Goal: Information Seeking & Learning: Learn about a topic

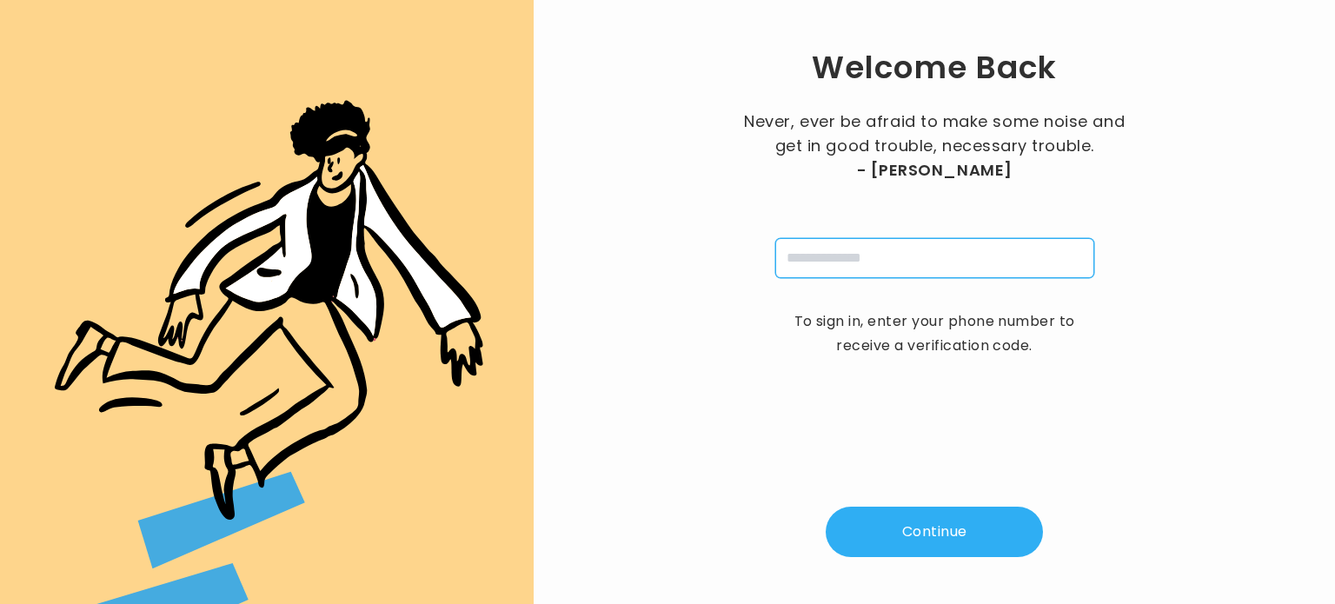
click at [847, 255] on input "tel" at bounding box center [934, 258] width 319 height 40
type input "**********"
click at [907, 519] on button "Continue" at bounding box center [934, 532] width 217 height 50
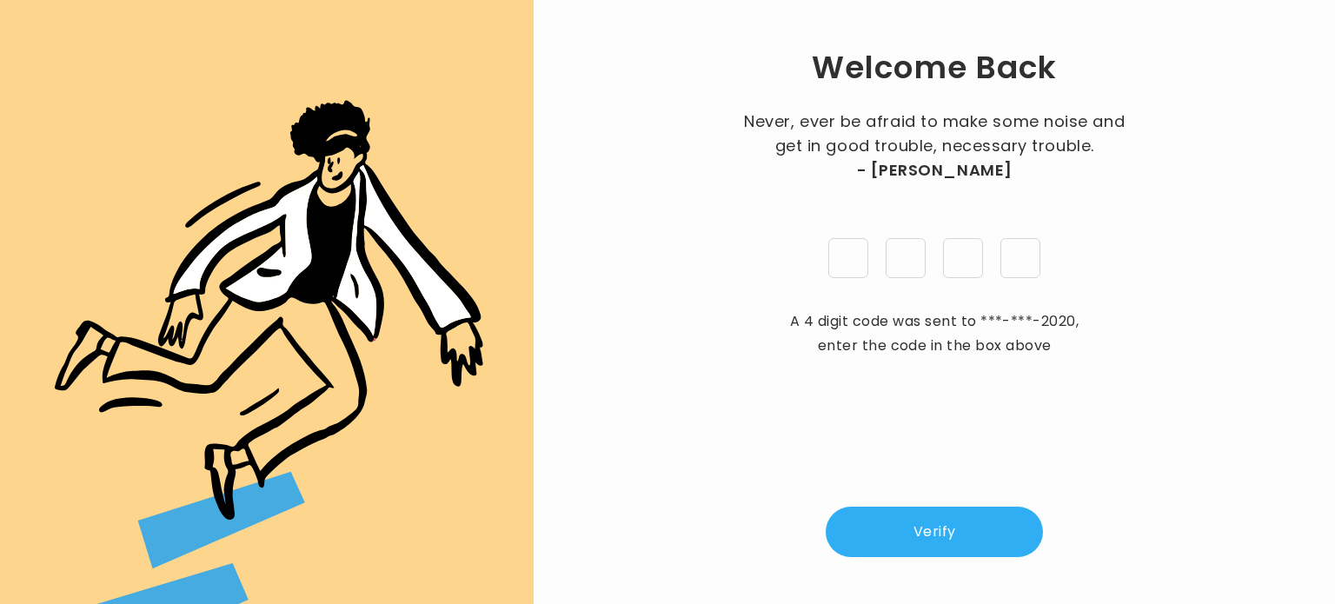
type input "*"
click at [931, 542] on button "Verify" at bounding box center [934, 532] width 217 height 50
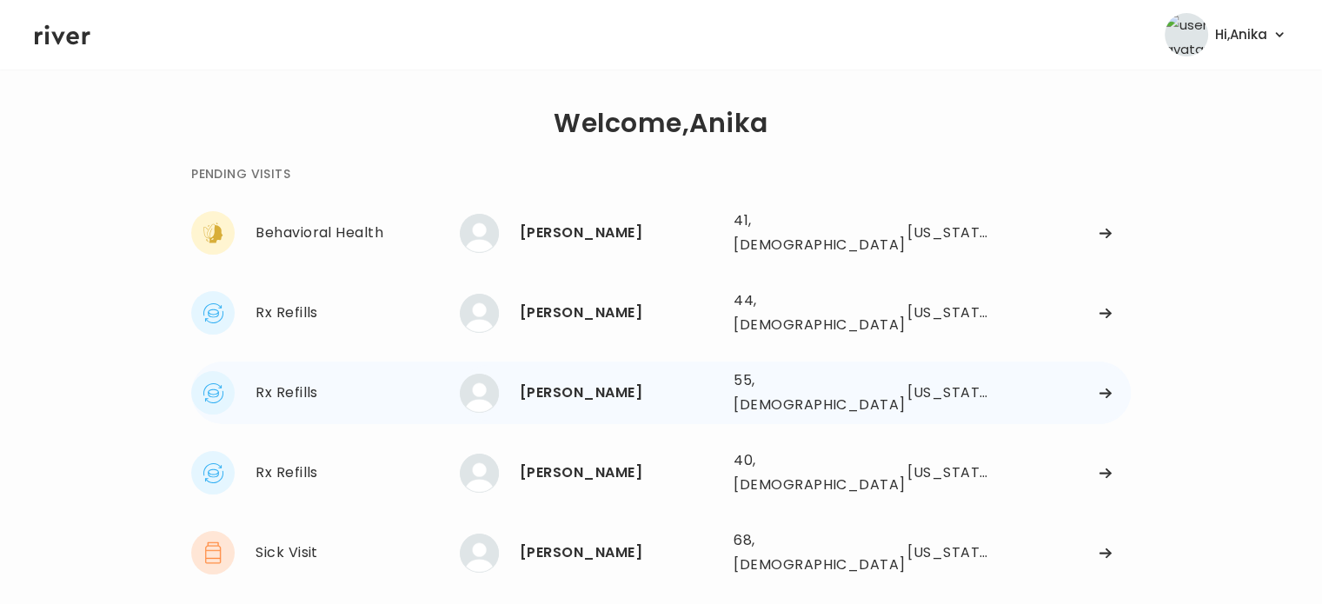
click at [664, 381] on div "[PERSON_NAME]" at bounding box center [620, 393] width 200 height 24
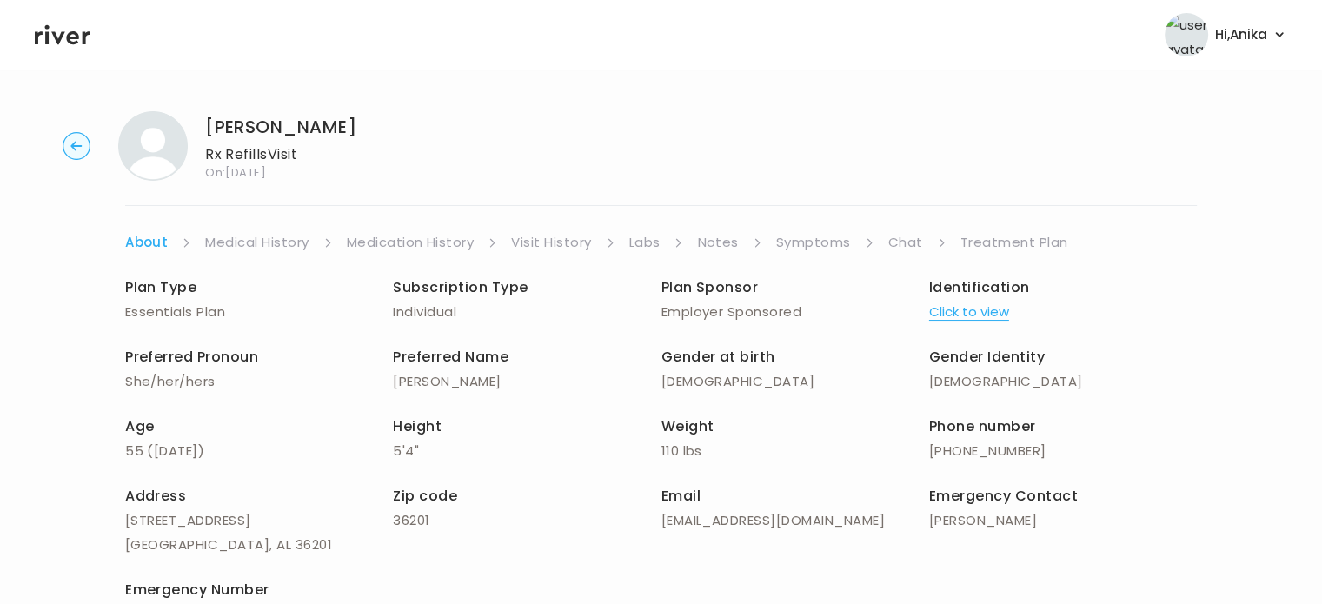
click at [984, 305] on button "Click to view" at bounding box center [969, 312] width 80 height 24
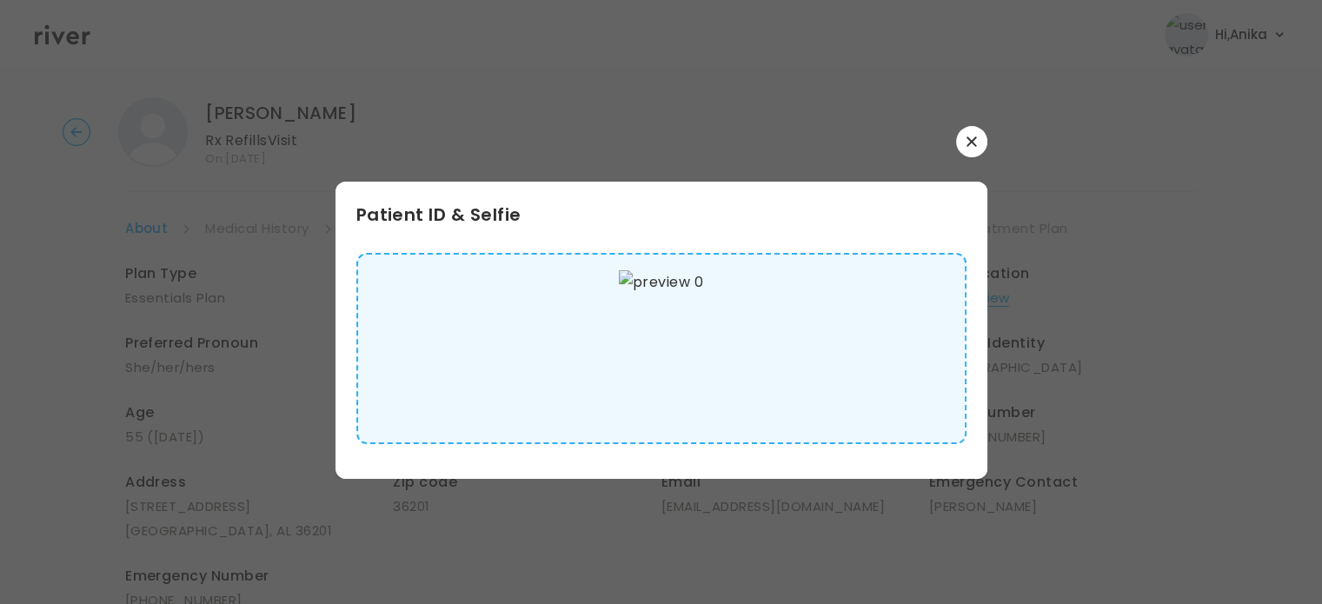
scroll to position [18, 0]
click at [970, 145] on icon "button" at bounding box center [972, 141] width 10 height 10
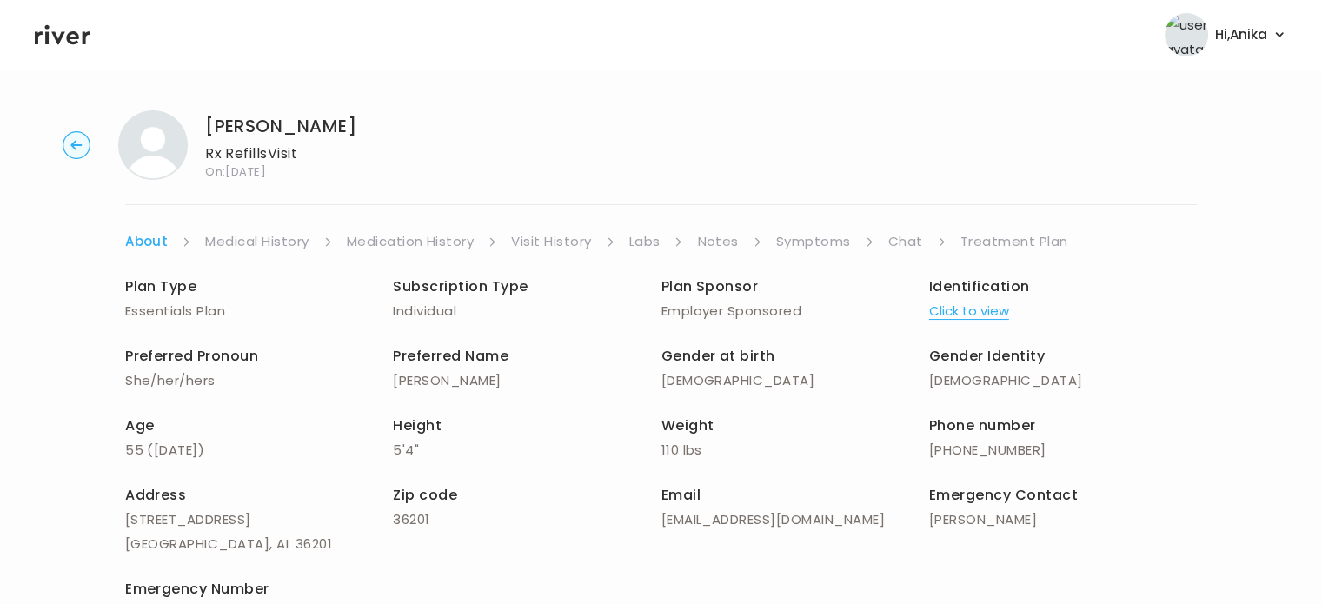
scroll to position [0, 0]
click at [261, 236] on link "Medical History" at bounding box center [256, 242] width 103 height 24
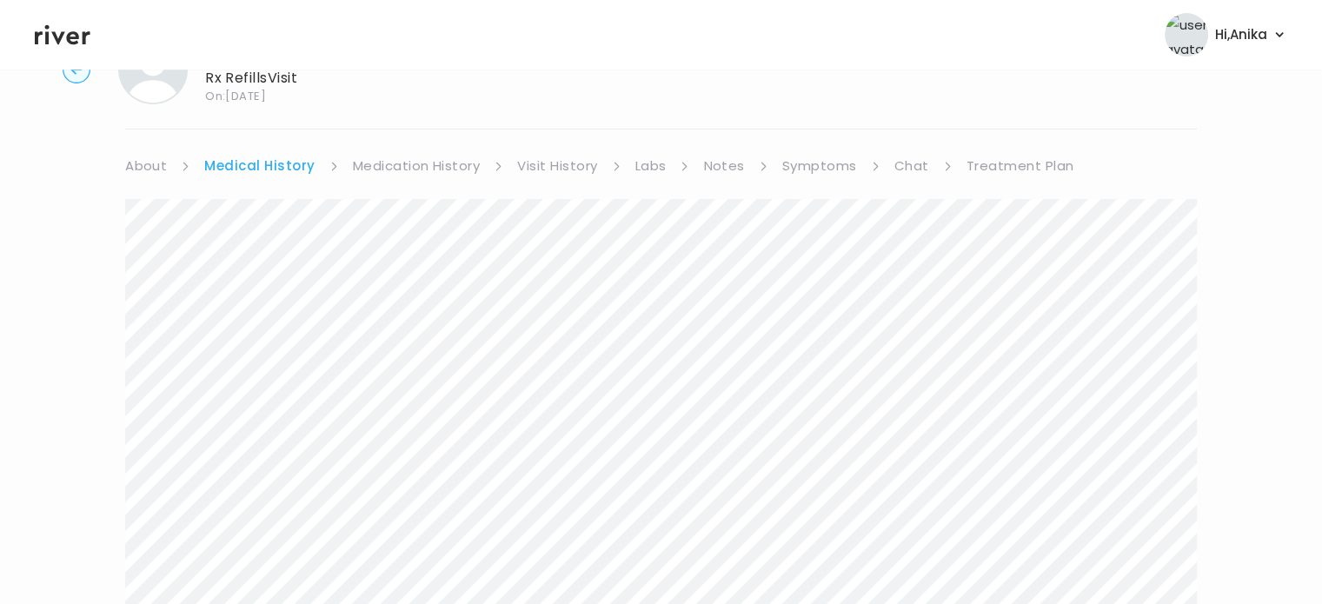
scroll to position [45, 0]
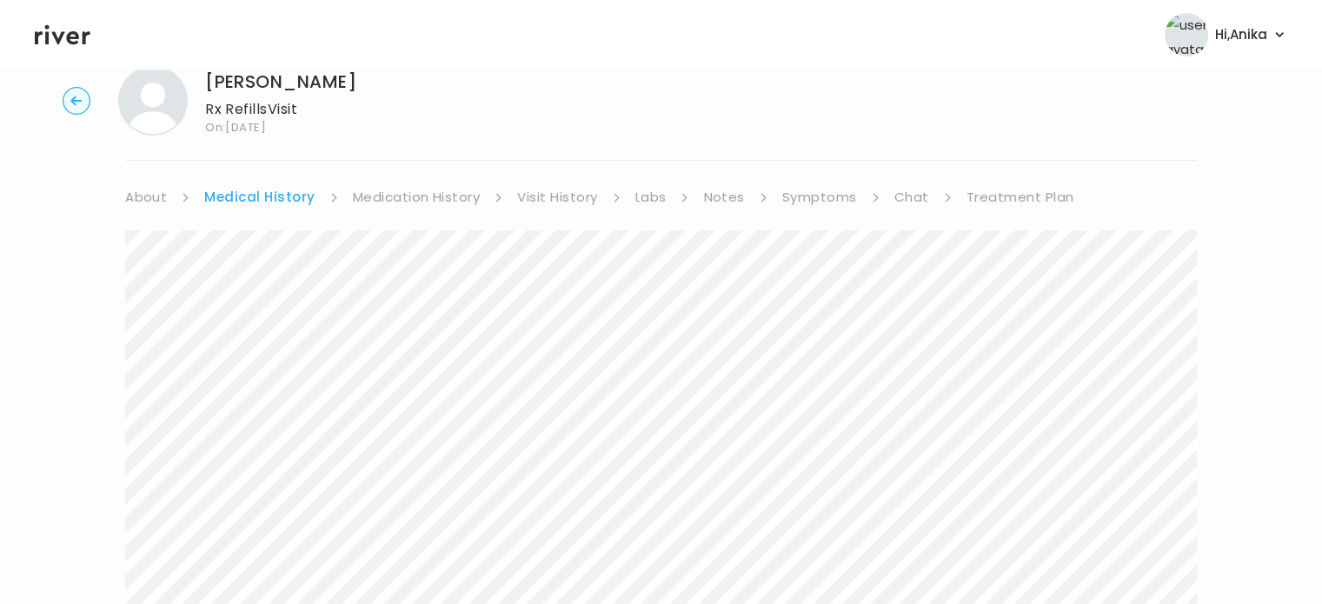
click at [423, 203] on link "Medication History" at bounding box center [417, 197] width 128 height 24
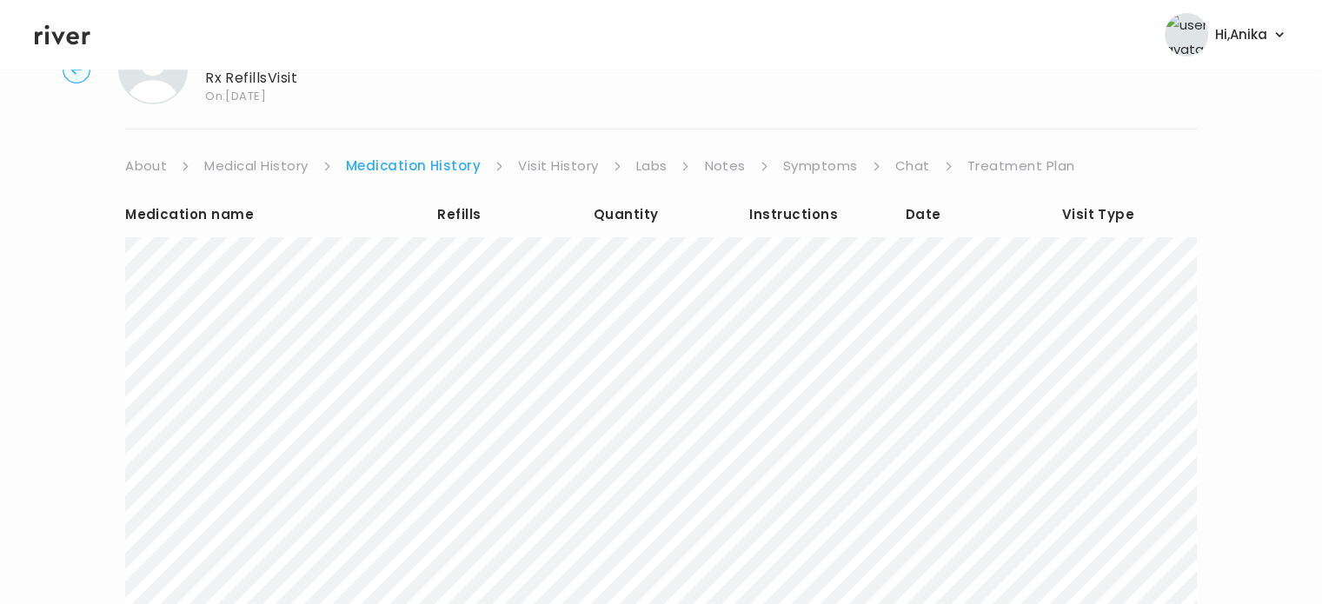
scroll to position [101, 0]
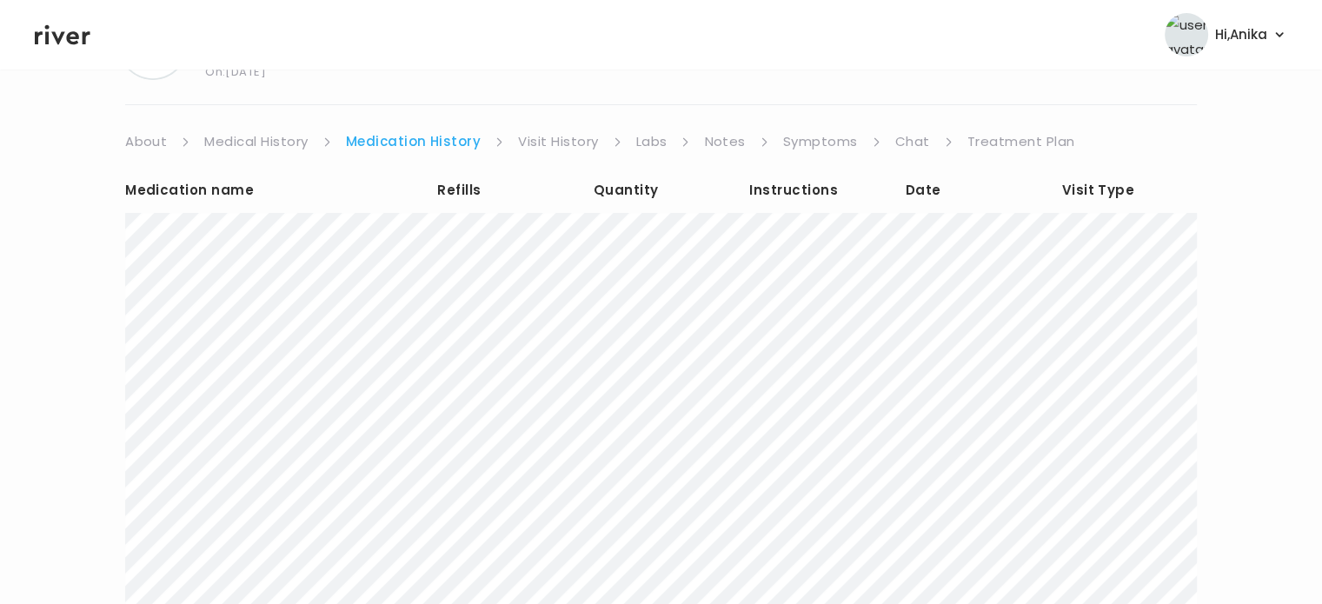
click at [561, 132] on link "Visit History" at bounding box center [558, 142] width 80 height 24
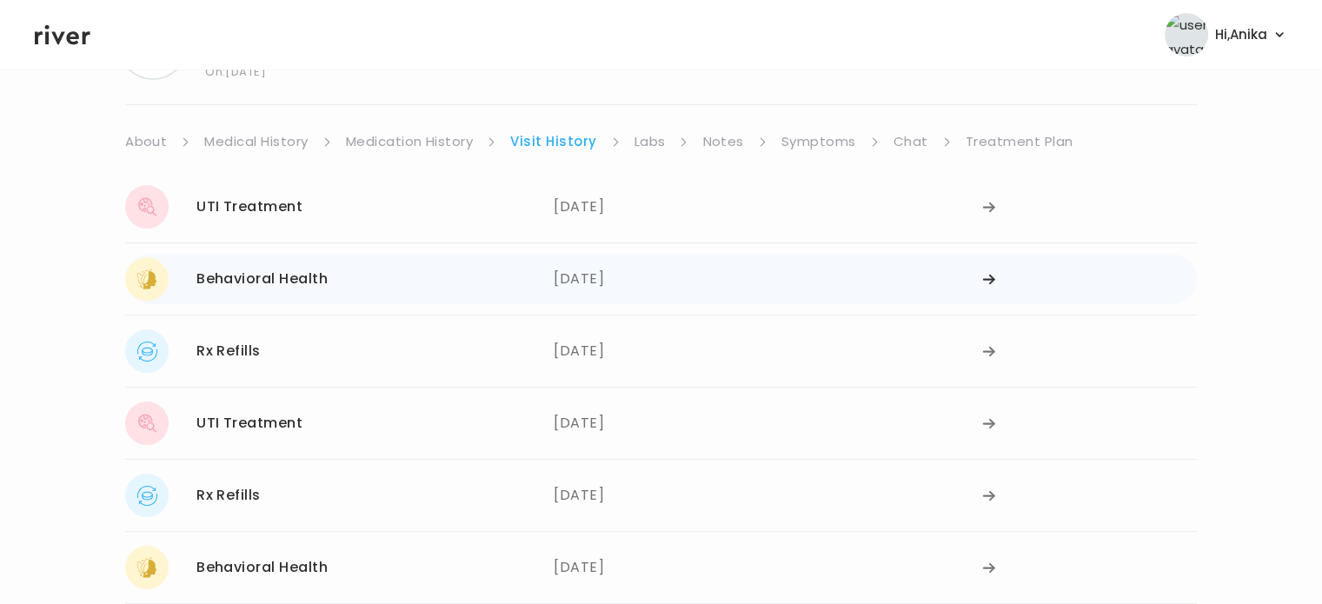
click at [584, 262] on div "08/28/2025" at bounding box center [768, 278] width 429 height 43
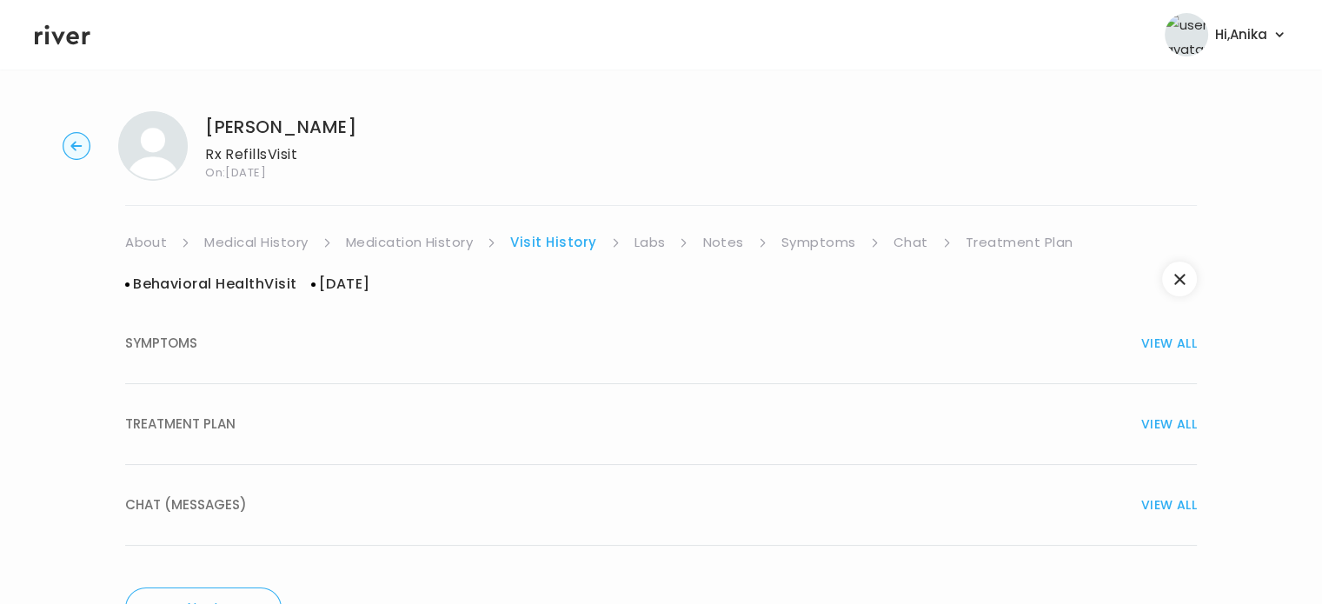
click at [561, 422] on div "TREATMENT PLAN VIEW ALL" at bounding box center [661, 424] width 1072 height 24
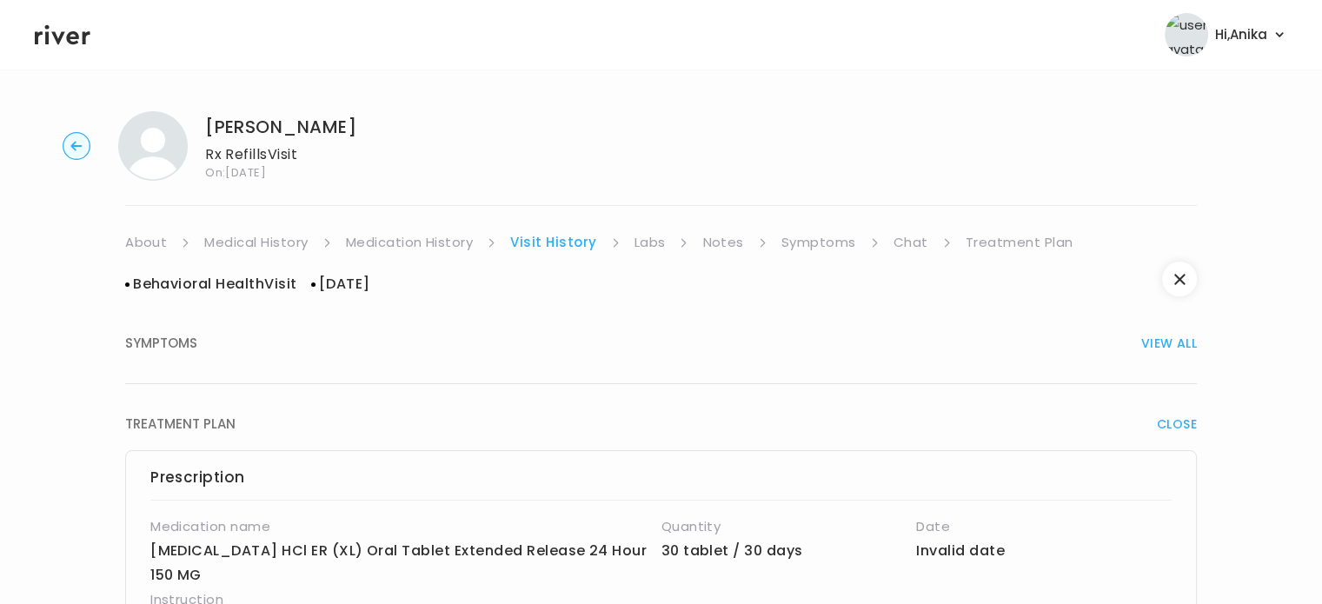
click at [647, 244] on link "Labs" at bounding box center [650, 242] width 31 height 24
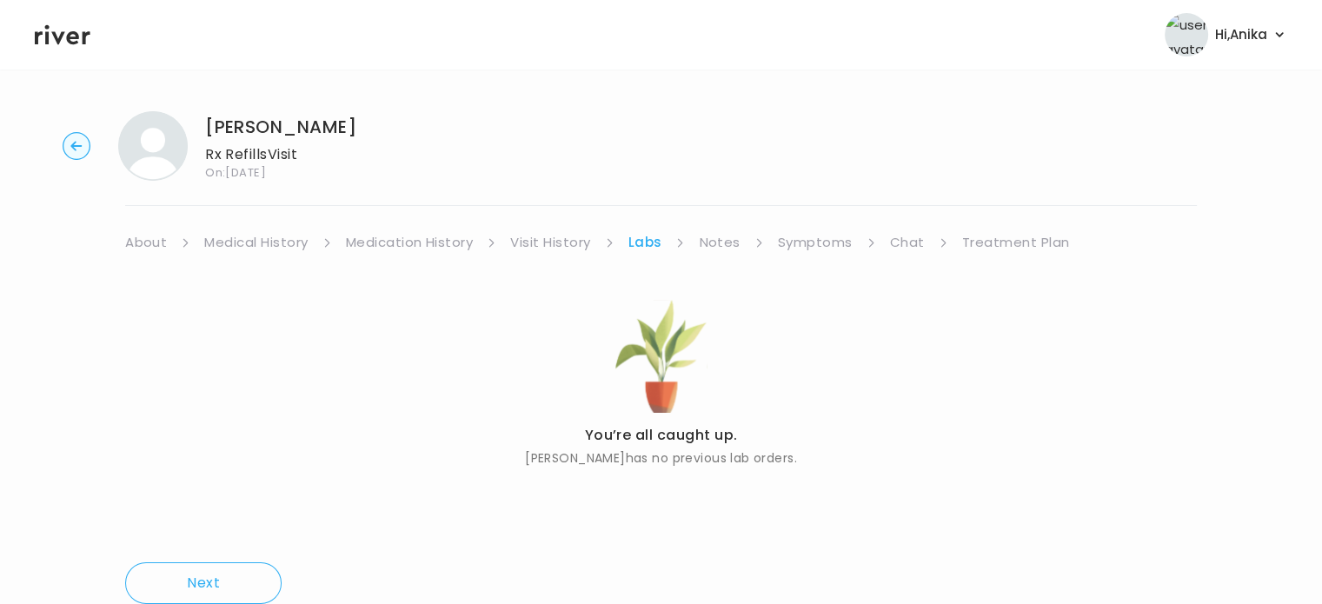
click at [714, 237] on link "Notes" at bounding box center [719, 242] width 41 height 24
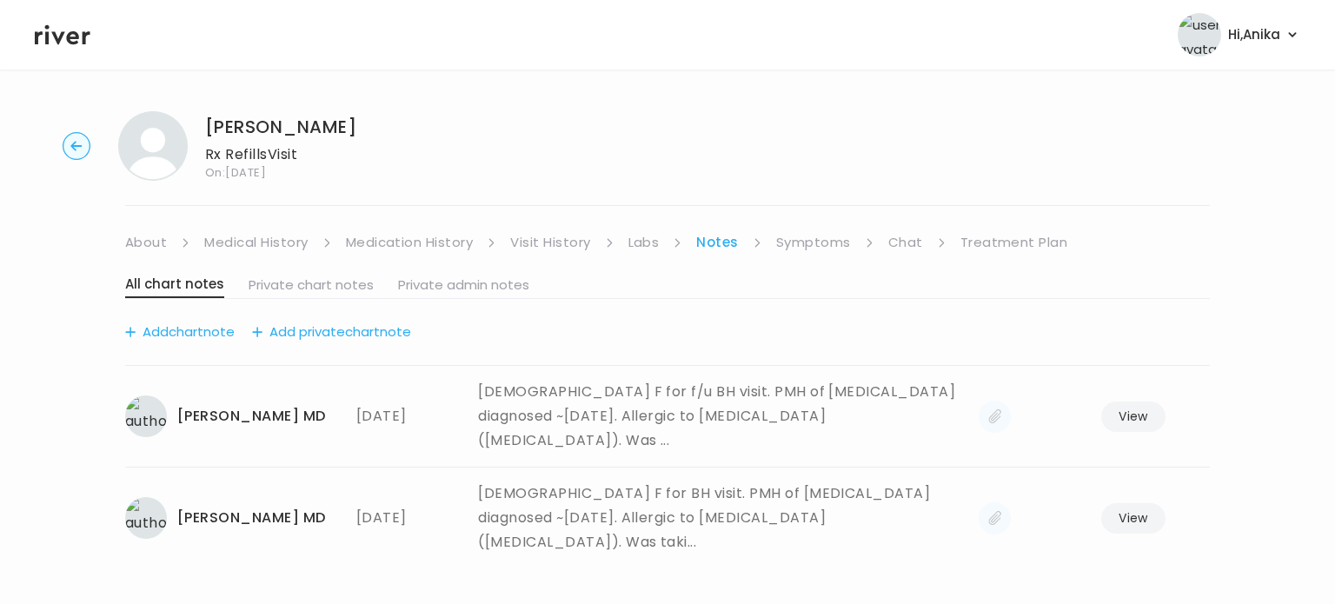
click at [810, 236] on link "Symptoms" at bounding box center [813, 242] width 75 height 24
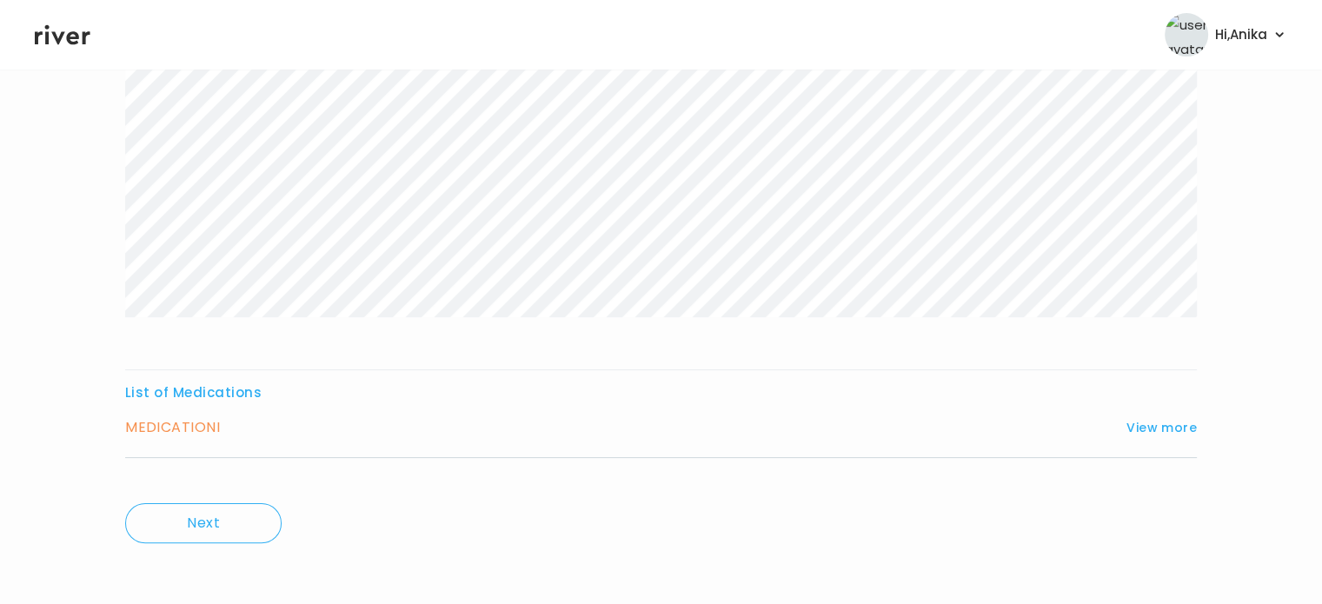
scroll to position [313, 0]
click at [1177, 420] on button "View more" at bounding box center [1162, 424] width 70 height 21
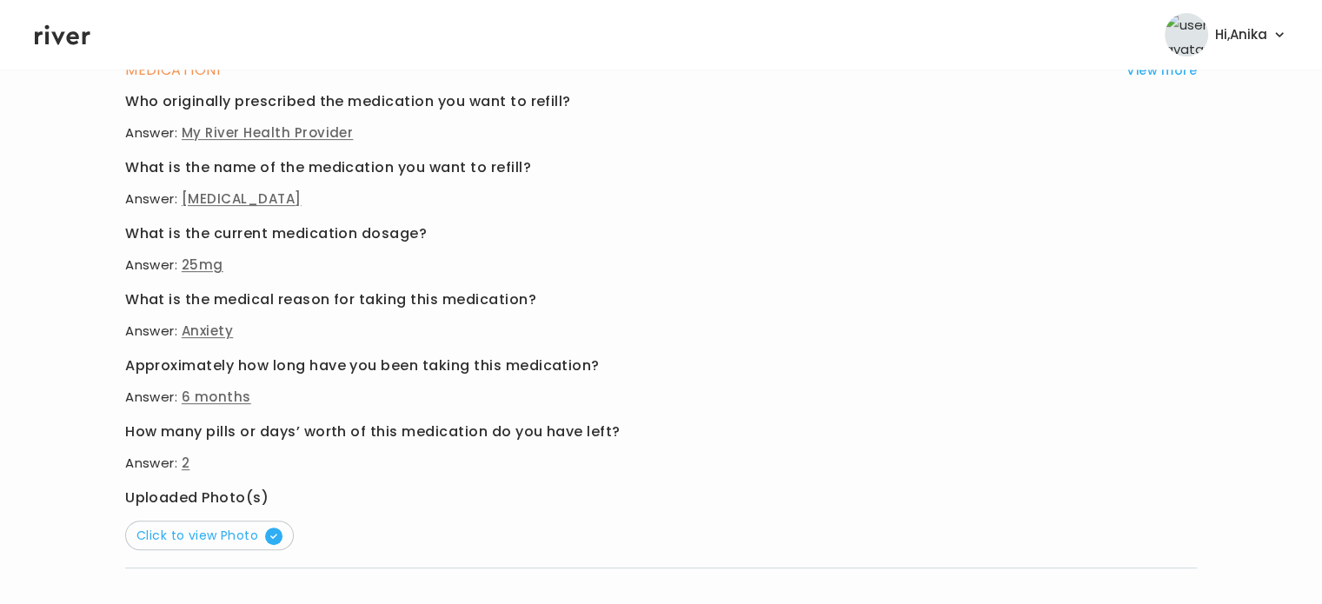
scroll to position [677, 0]
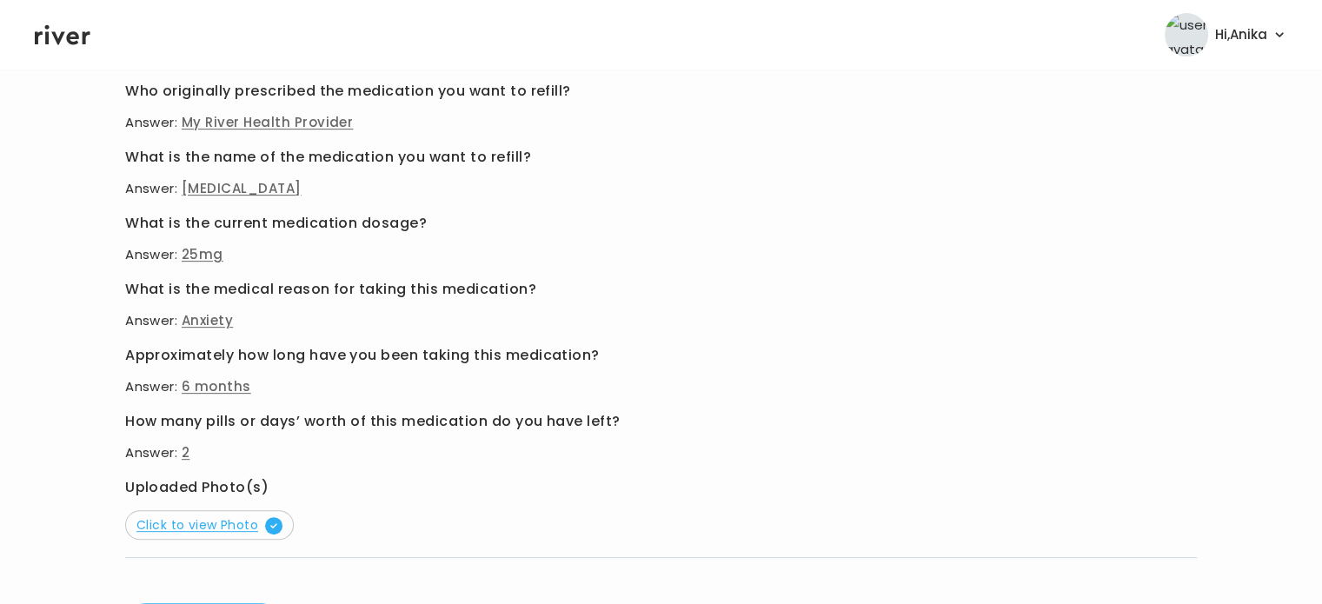
click at [194, 524] on span "Click to view Photo" at bounding box center [209, 524] width 146 height 17
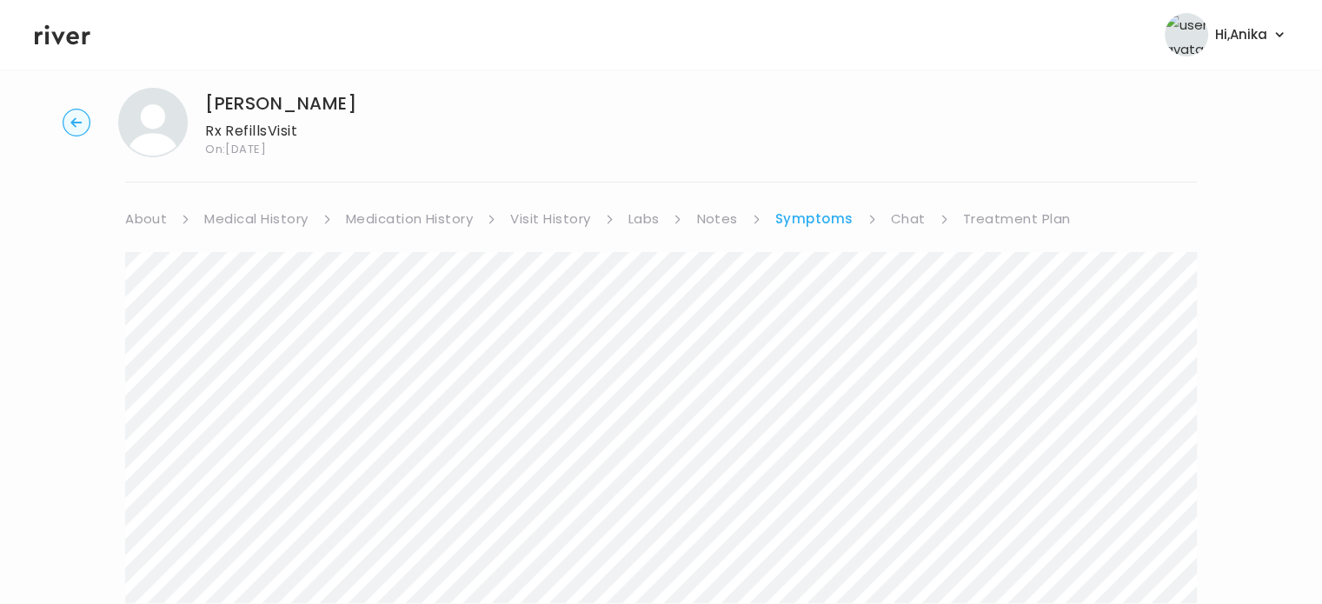
scroll to position [0, 0]
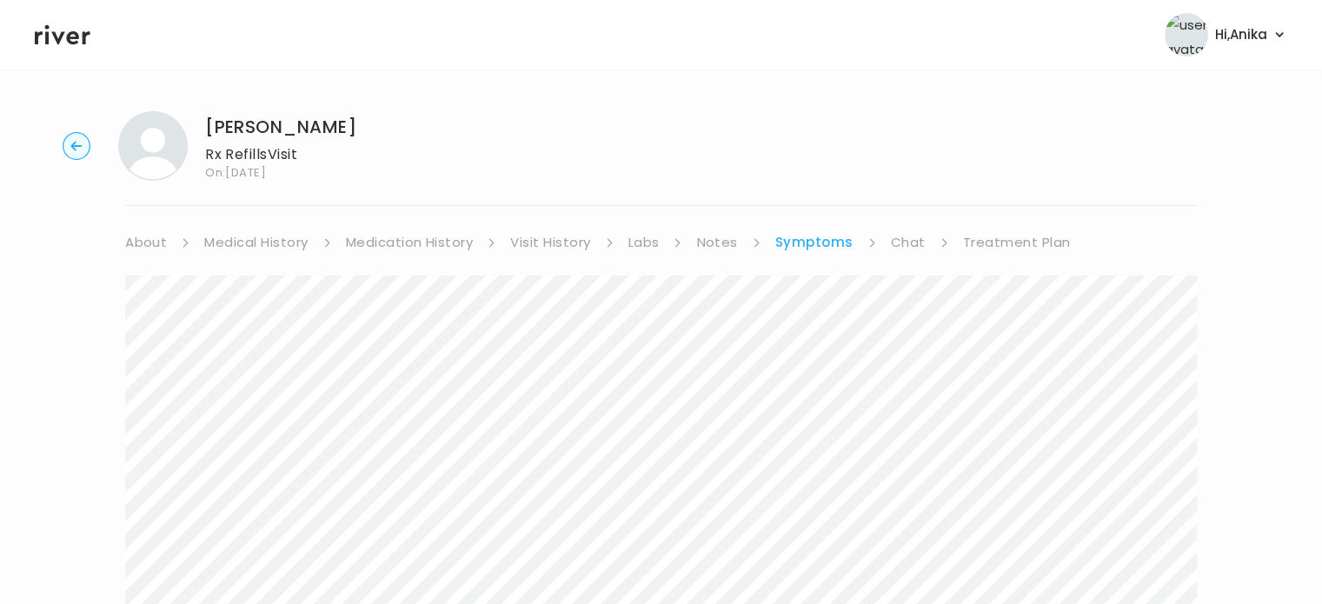
click at [401, 250] on link "Medication History" at bounding box center [410, 242] width 128 height 24
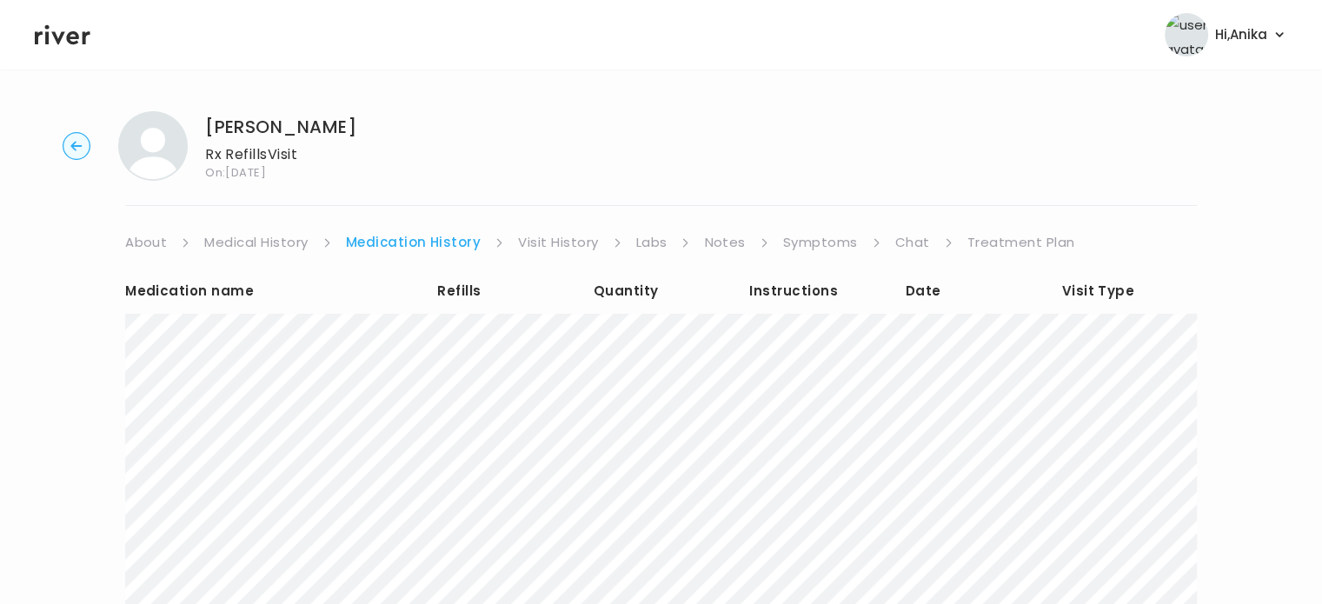
click at [542, 243] on link "Visit History" at bounding box center [558, 242] width 80 height 24
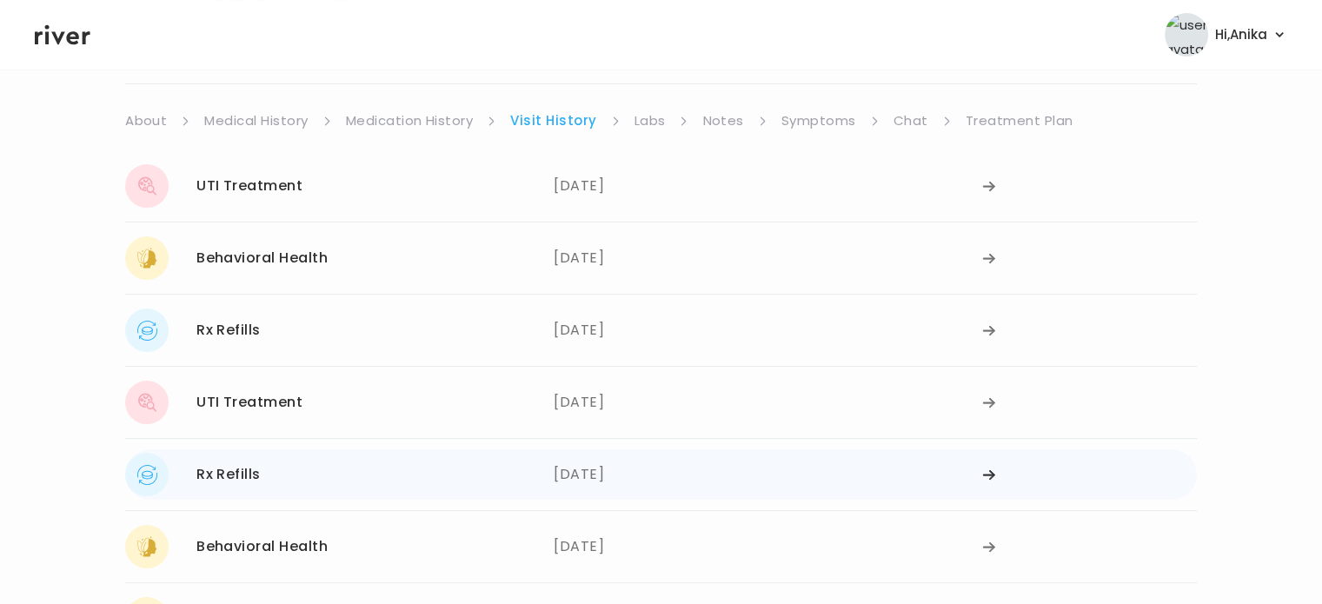
scroll to position [153, 0]
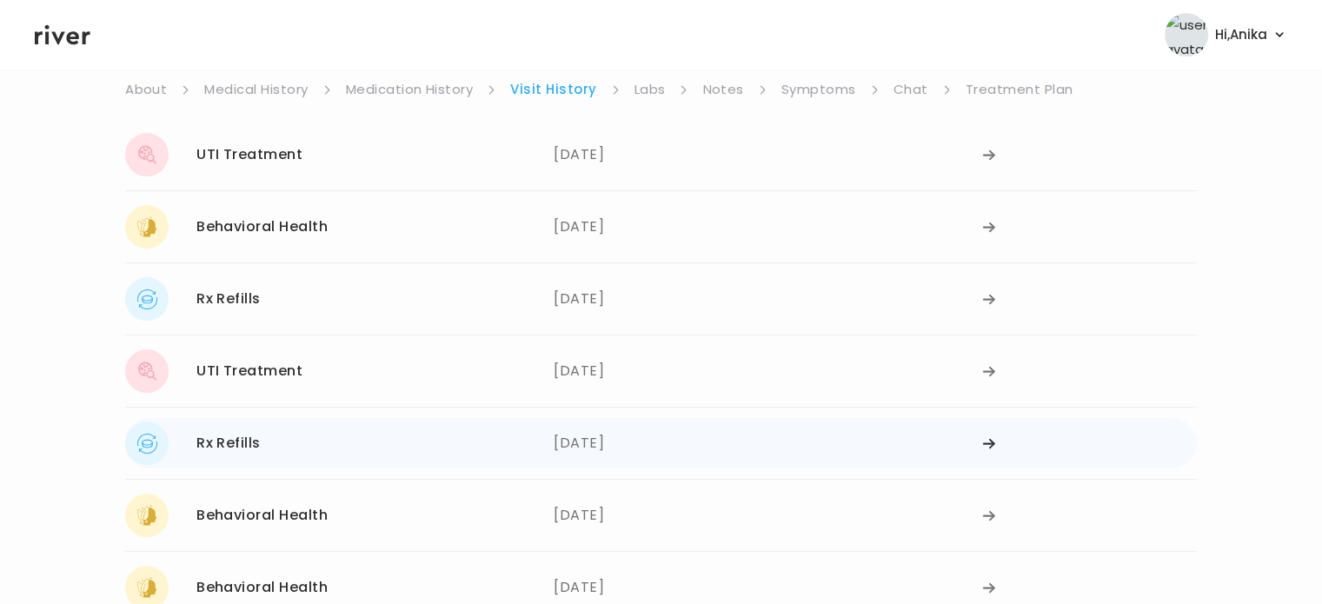
click at [608, 452] on div "07/23/2025" at bounding box center [768, 443] width 429 height 43
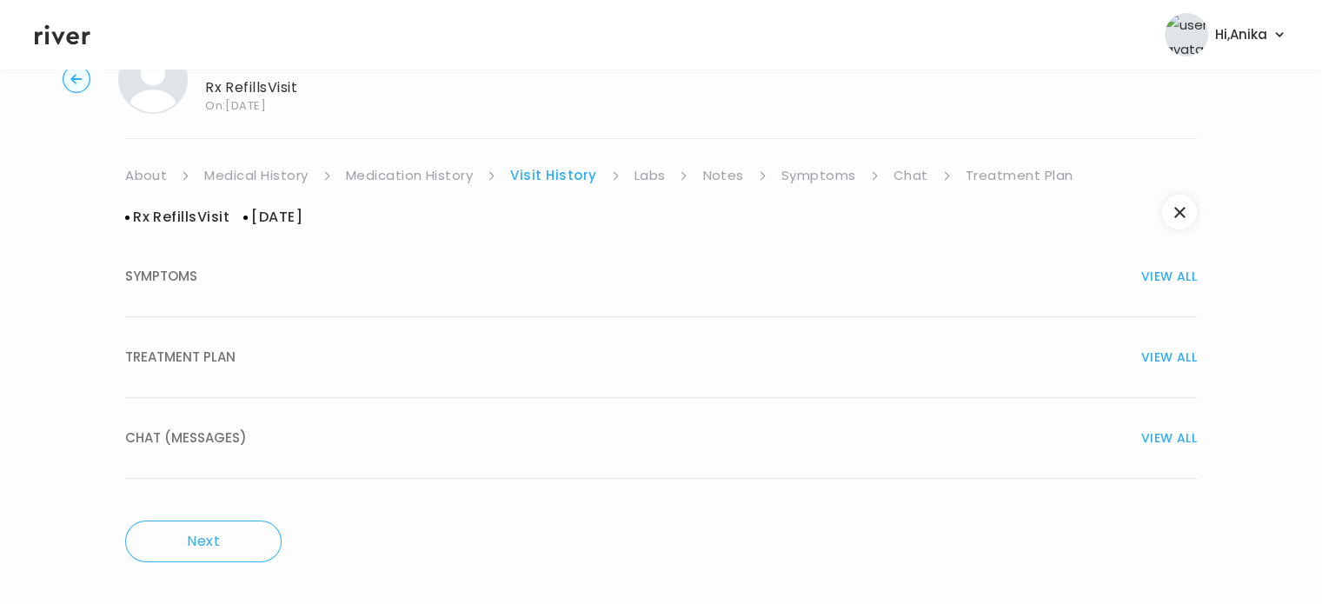
scroll to position [0, 0]
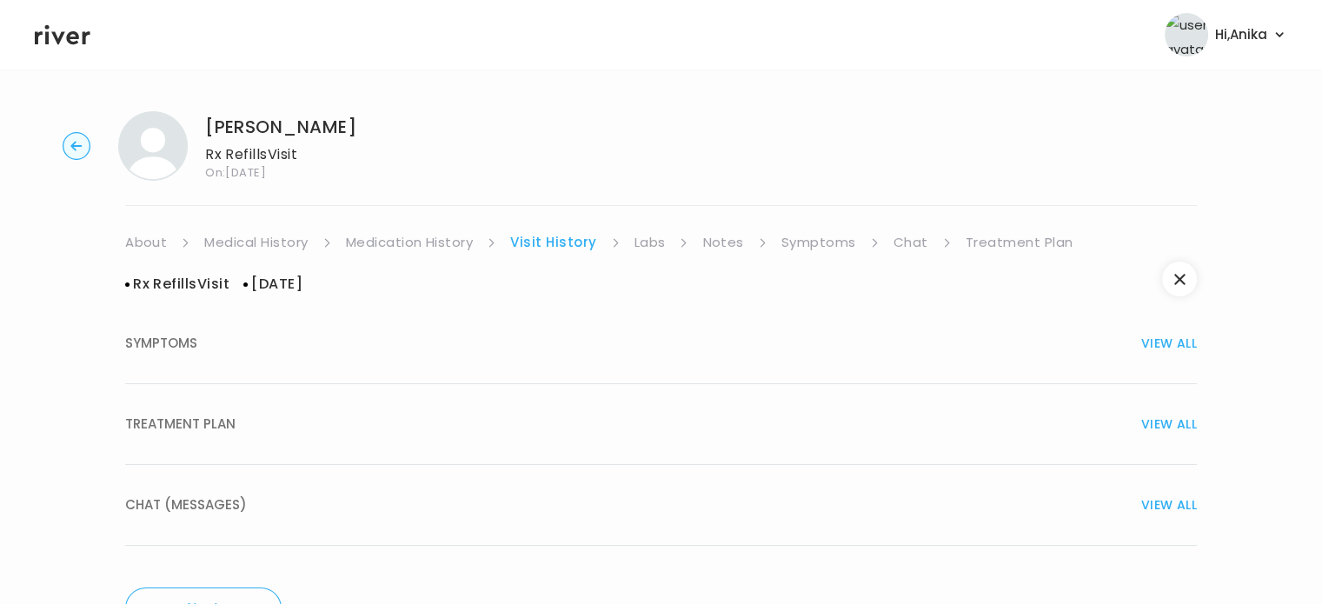
click at [612, 412] on div "TREATMENT PLAN VIEW ALL" at bounding box center [661, 424] width 1072 height 24
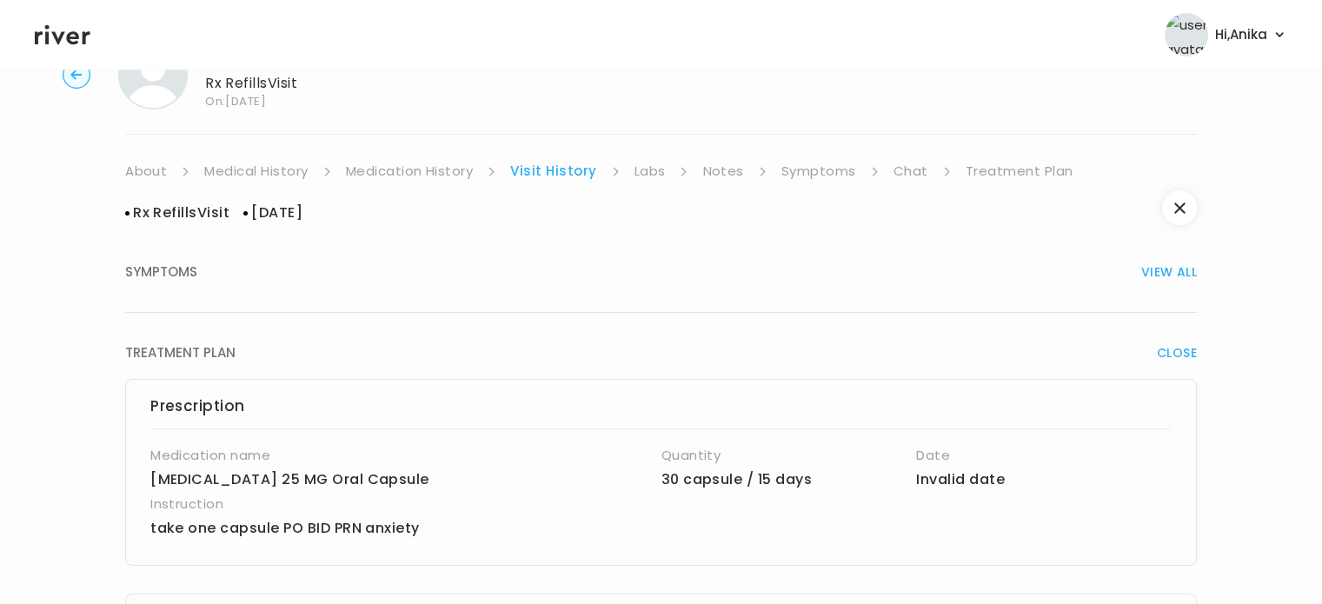
scroll to position [68, 0]
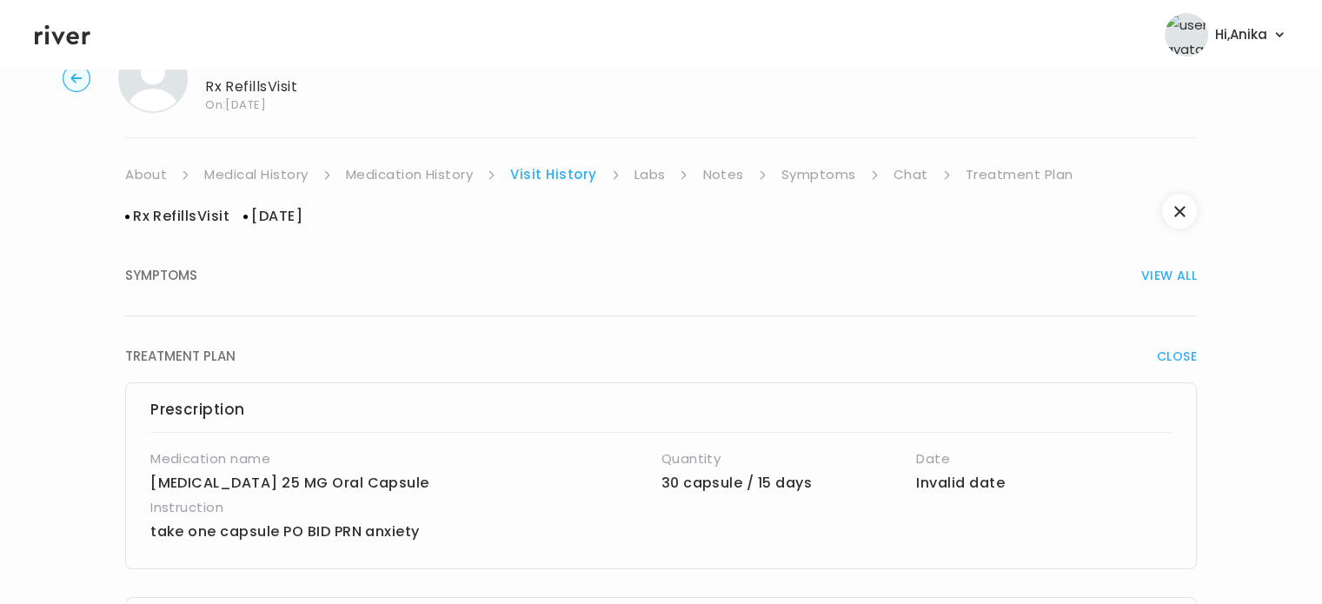
click at [980, 169] on link "Treatment Plan" at bounding box center [1020, 175] width 108 height 24
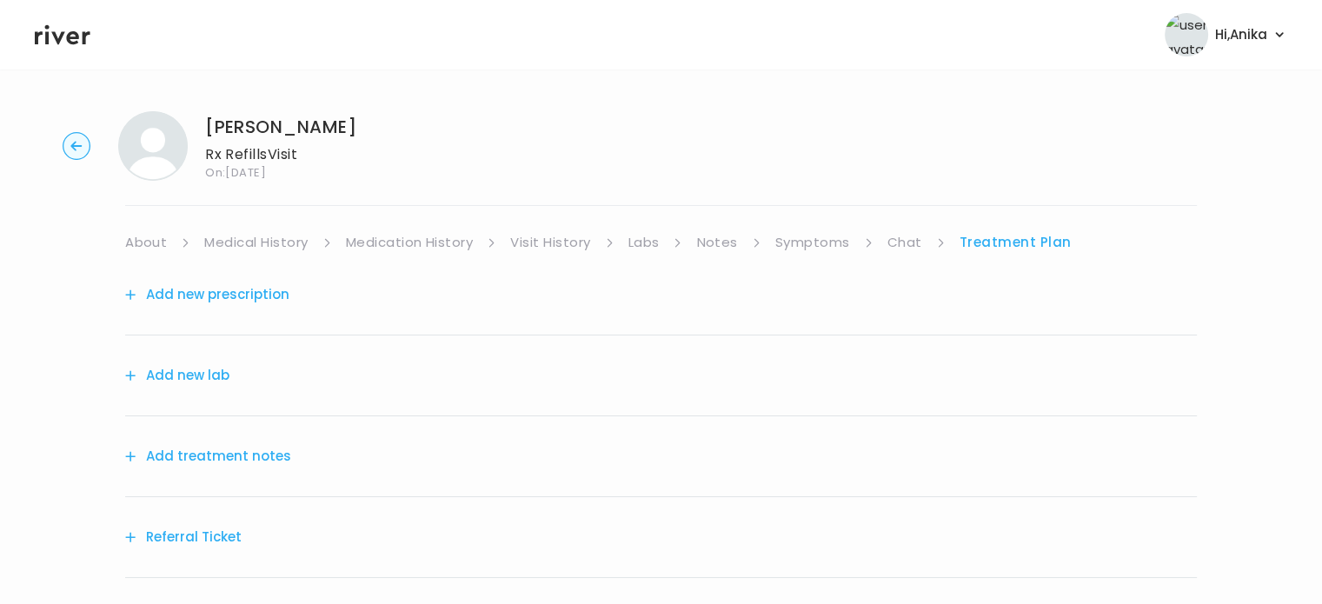
click at [980, 169] on div "ANNA ARCHER Rx Refills Visit On: 07 Oct 2025" at bounding box center [661, 146] width 1267 height 70
click at [445, 257] on div "Add new prescription" at bounding box center [661, 295] width 1072 height 81
click at [445, 241] on link "Medication History" at bounding box center [410, 242] width 128 height 24
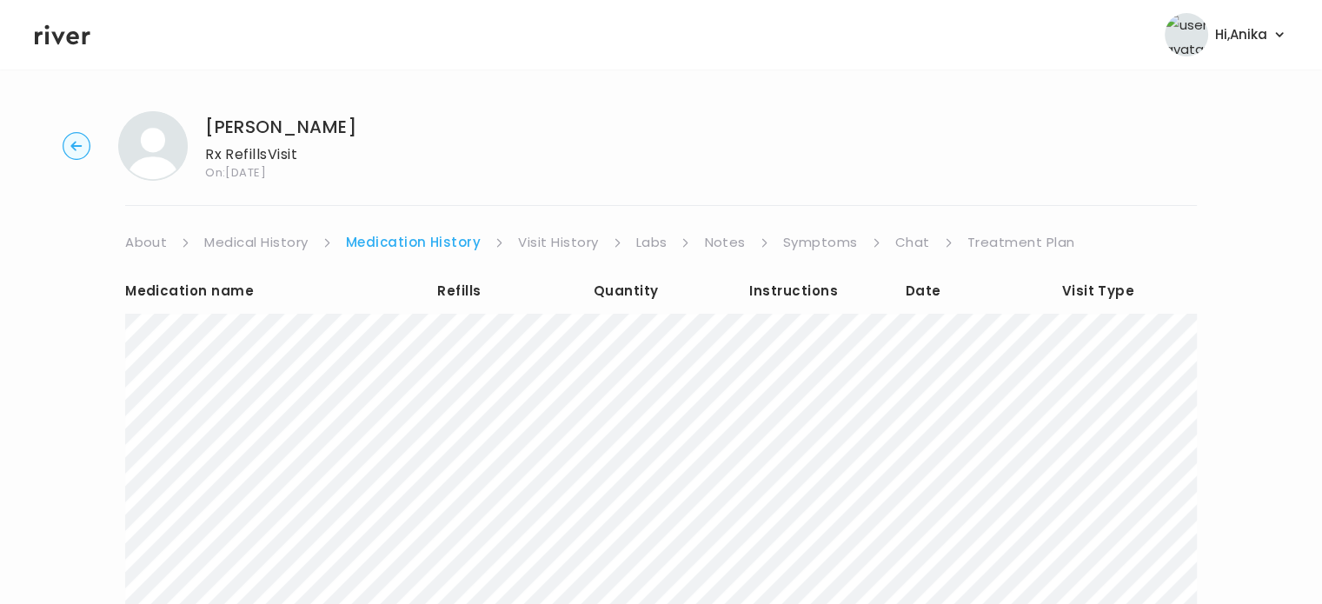
click at [1015, 239] on link "Treatment Plan" at bounding box center [1022, 242] width 108 height 24
click at [63, 29] on icon at bounding box center [63, 35] width 56 height 26
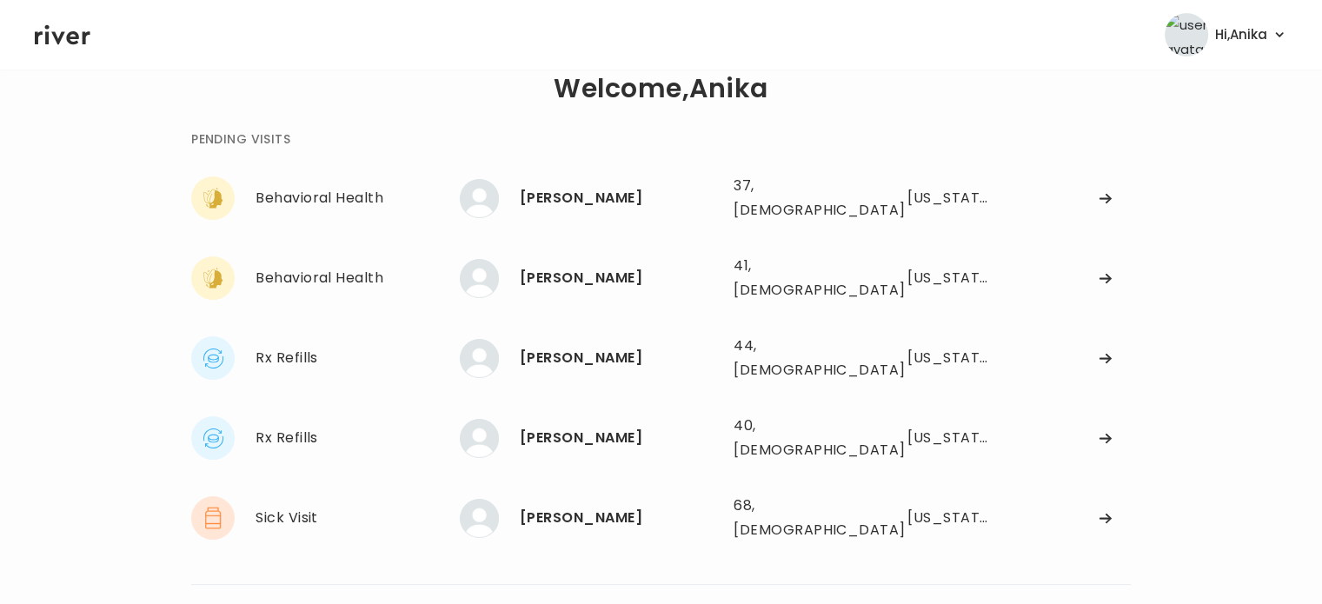
scroll to position [30, 0]
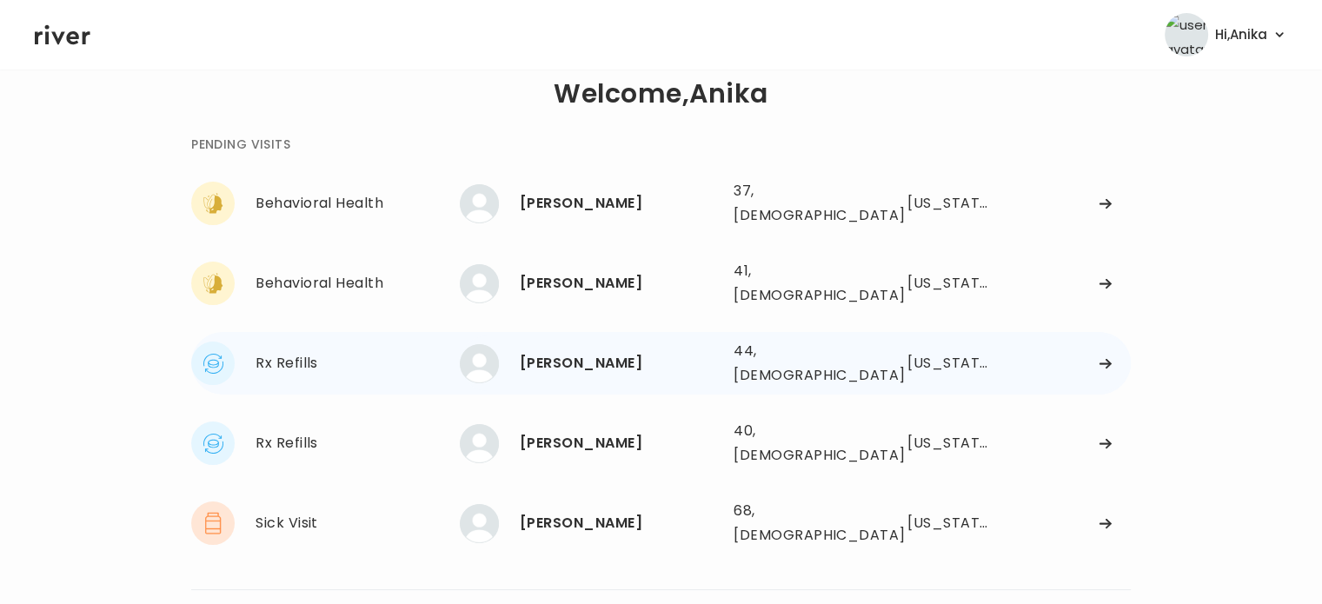
click at [581, 351] on div "ANGELA DIBBERN" at bounding box center [620, 363] width 200 height 24
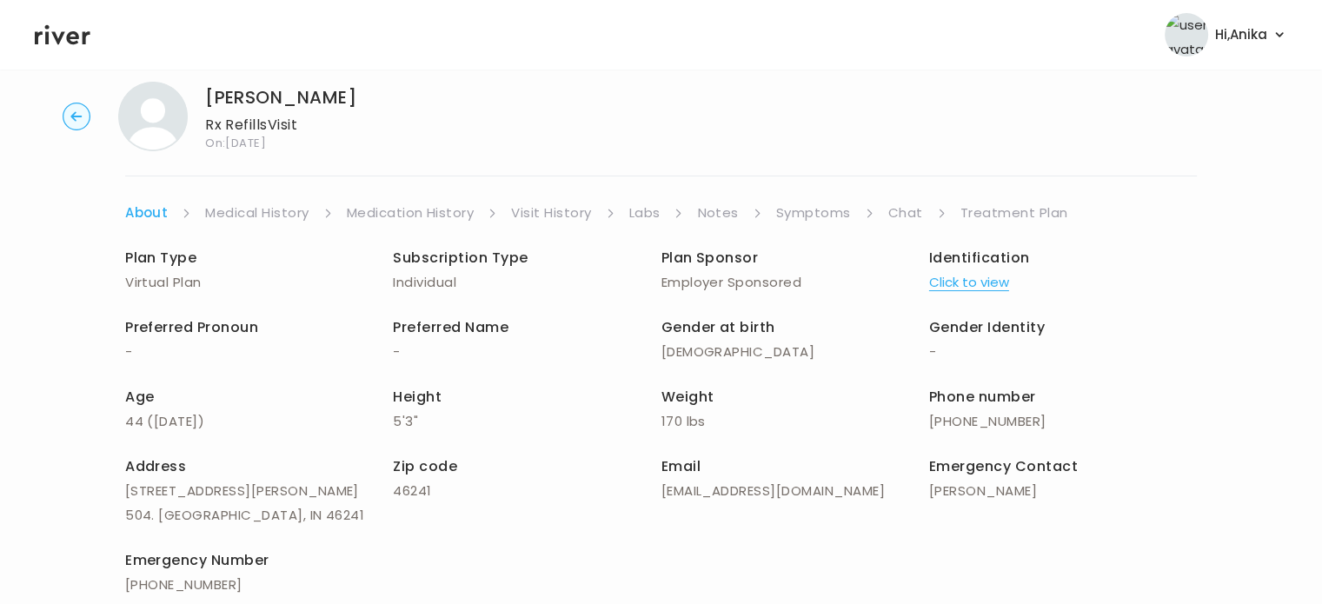
click at [952, 277] on button "Click to view" at bounding box center [969, 282] width 80 height 24
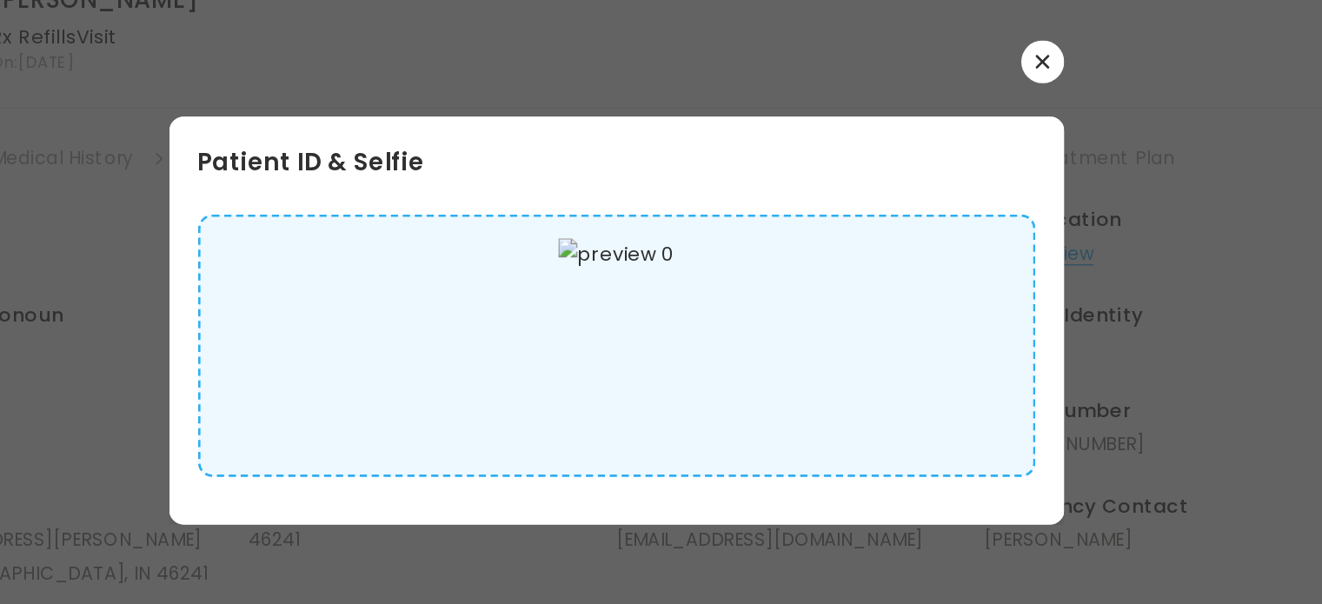
scroll to position [30, 0]
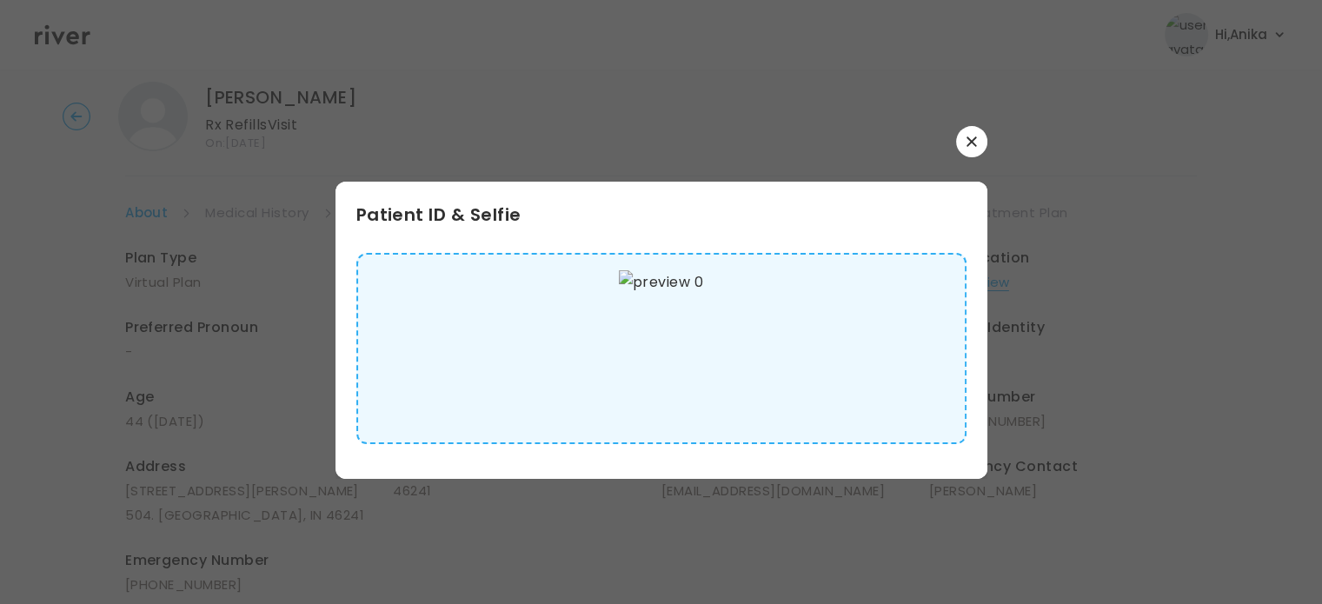
click at [968, 147] on button "button" at bounding box center [971, 141] width 31 height 31
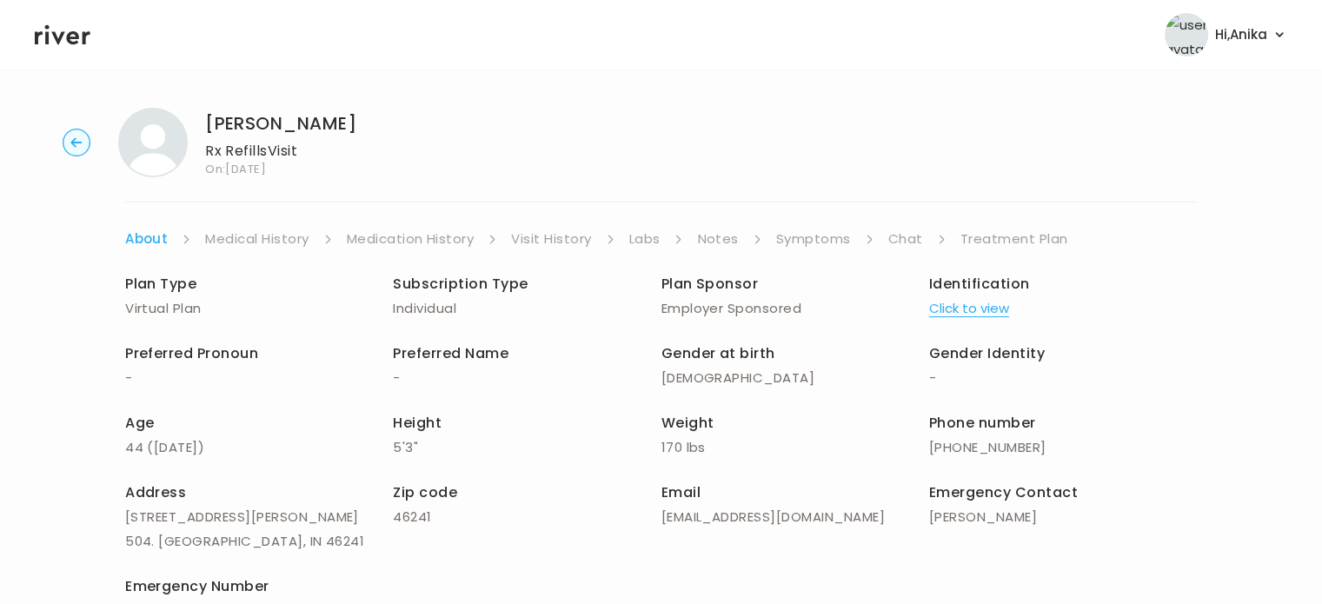
scroll to position [0, 0]
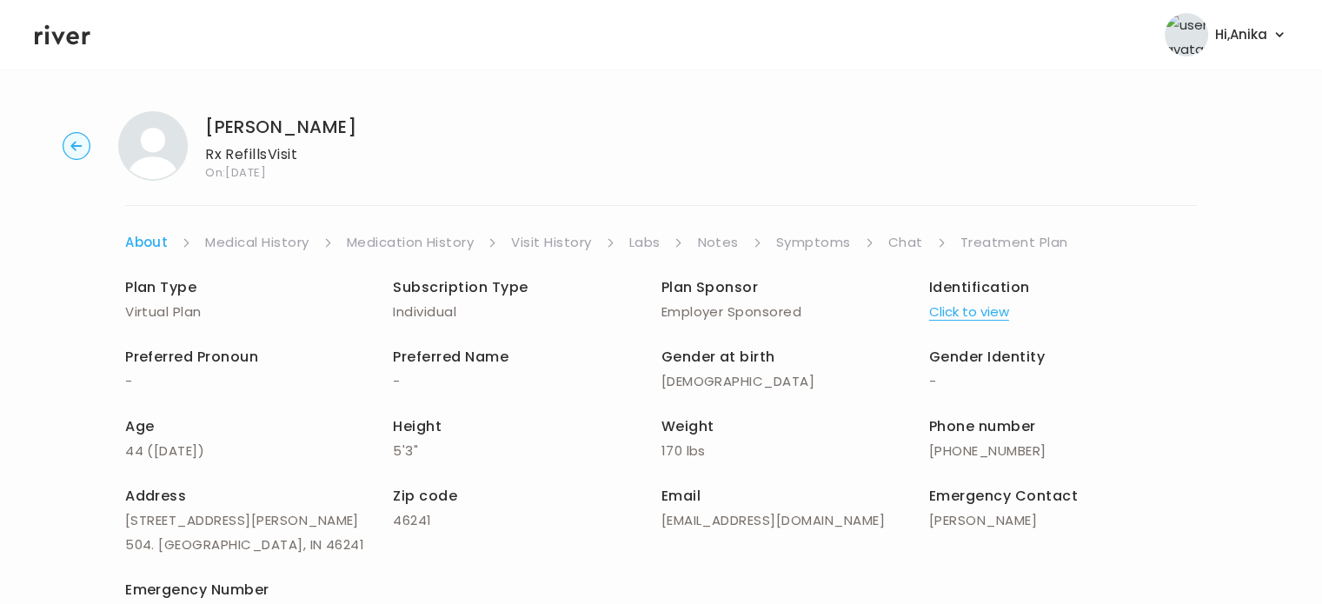
click at [254, 244] on link "Medical History" at bounding box center [256, 242] width 103 height 24
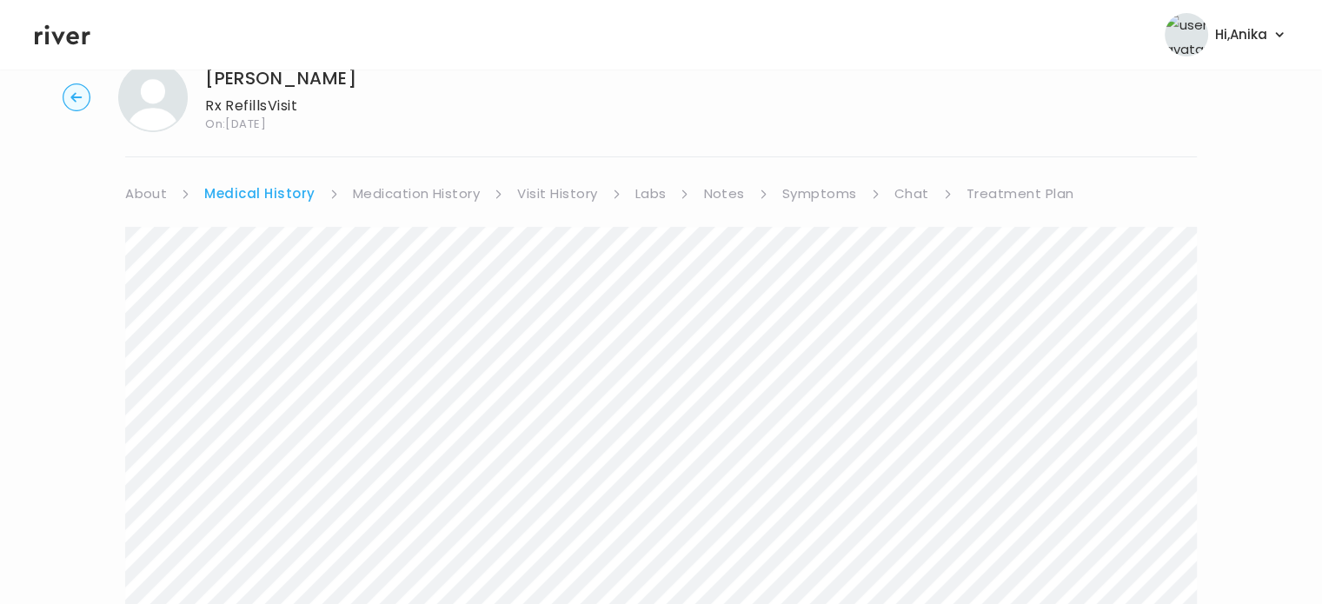
scroll to position [8, 0]
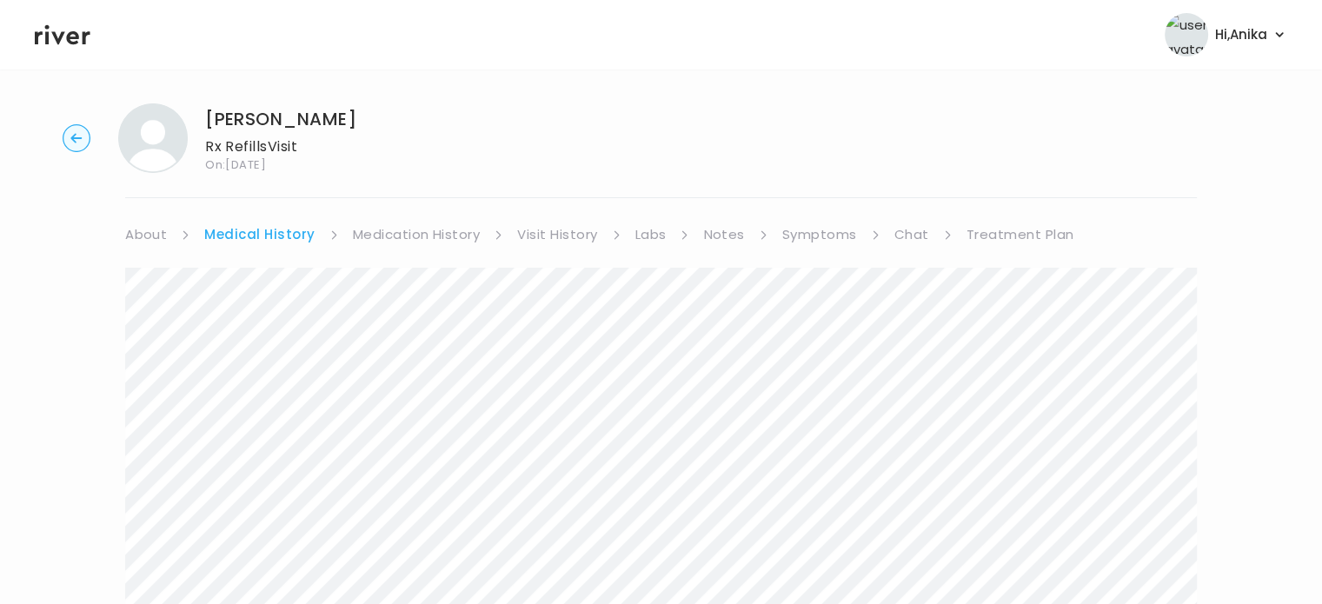
click at [393, 231] on link "Medication History" at bounding box center [417, 235] width 128 height 24
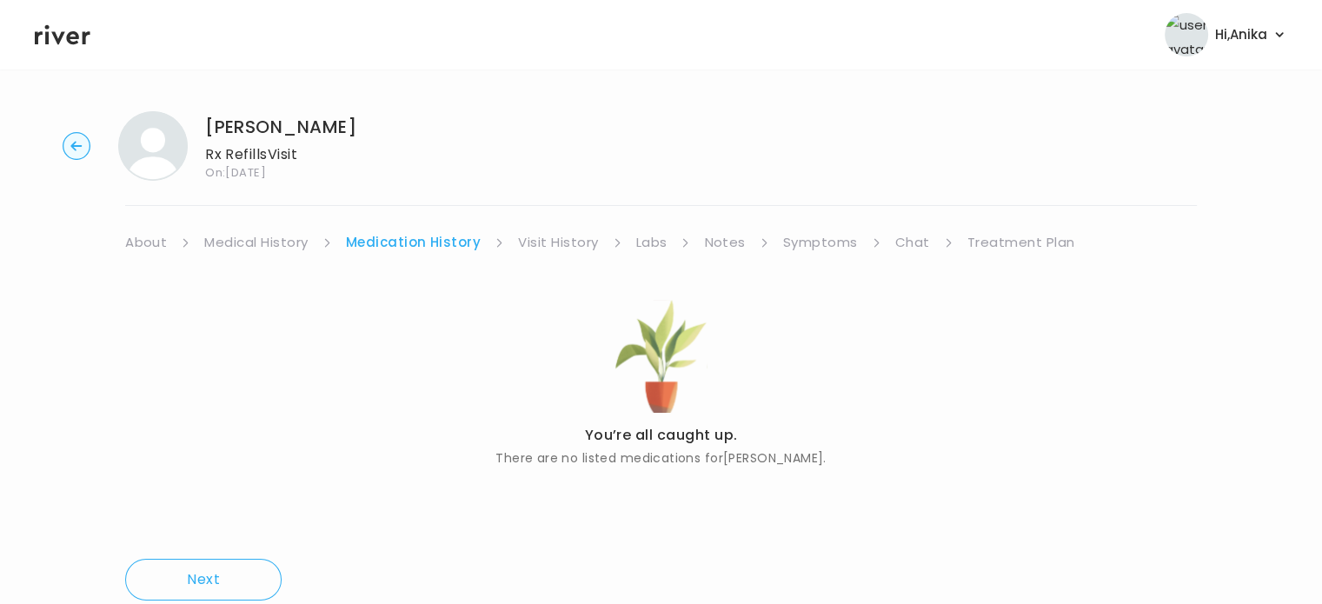
click at [536, 239] on link "Visit History" at bounding box center [558, 242] width 80 height 24
click at [657, 239] on link "Labs" at bounding box center [650, 242] width 31 height 24
click at [711, 243] on link "Notes" at bounding box center [719, 242] width 41 height 24
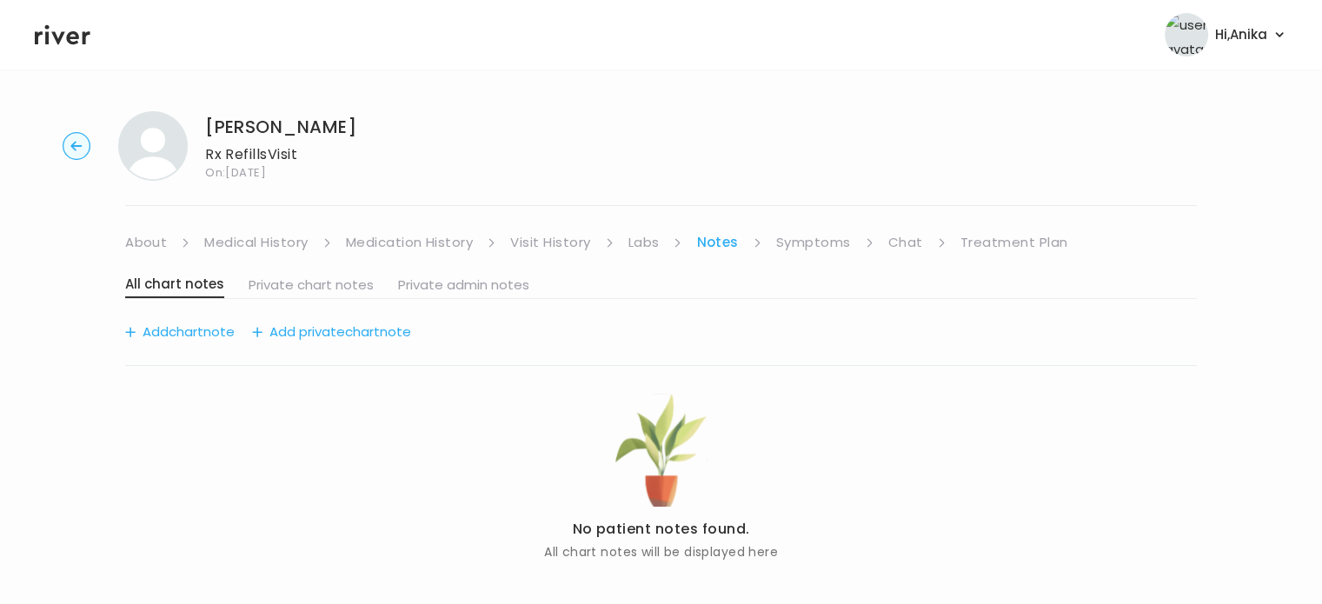
click at [793, 250] on link "Symptoms" at bounding box center [813, 242] width 75 height 24
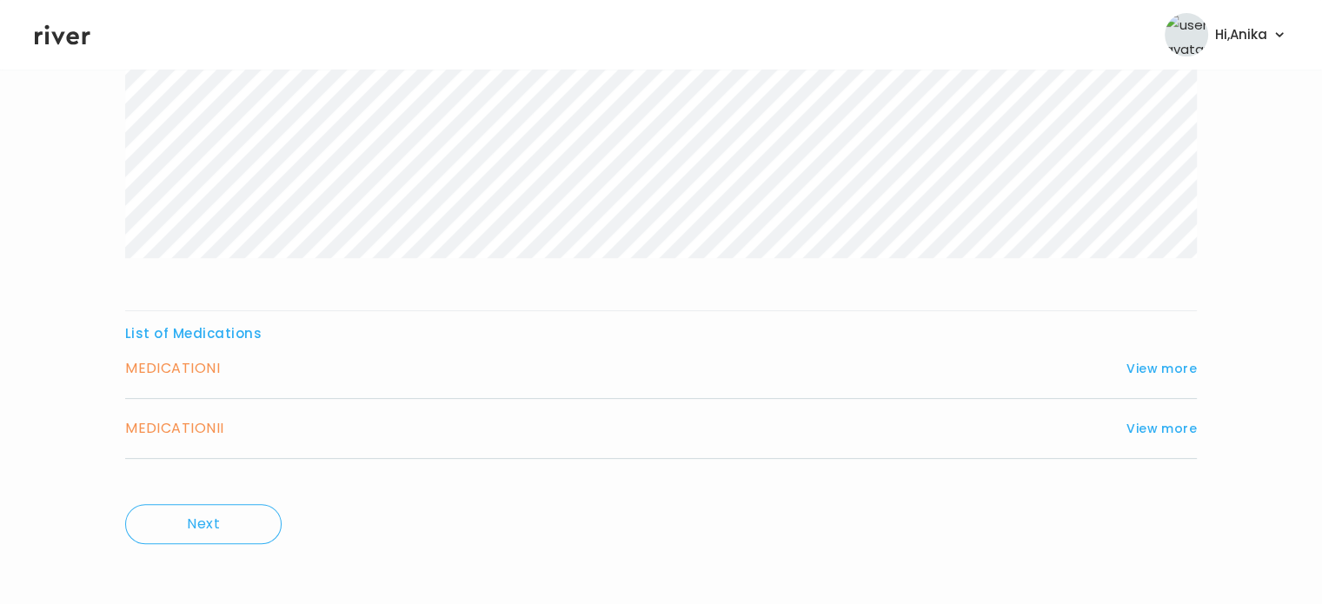
scroll to position [463, 0]
click at [1144, 359] on button "View more" at bounding box center [1162, 364] width 70 height 21
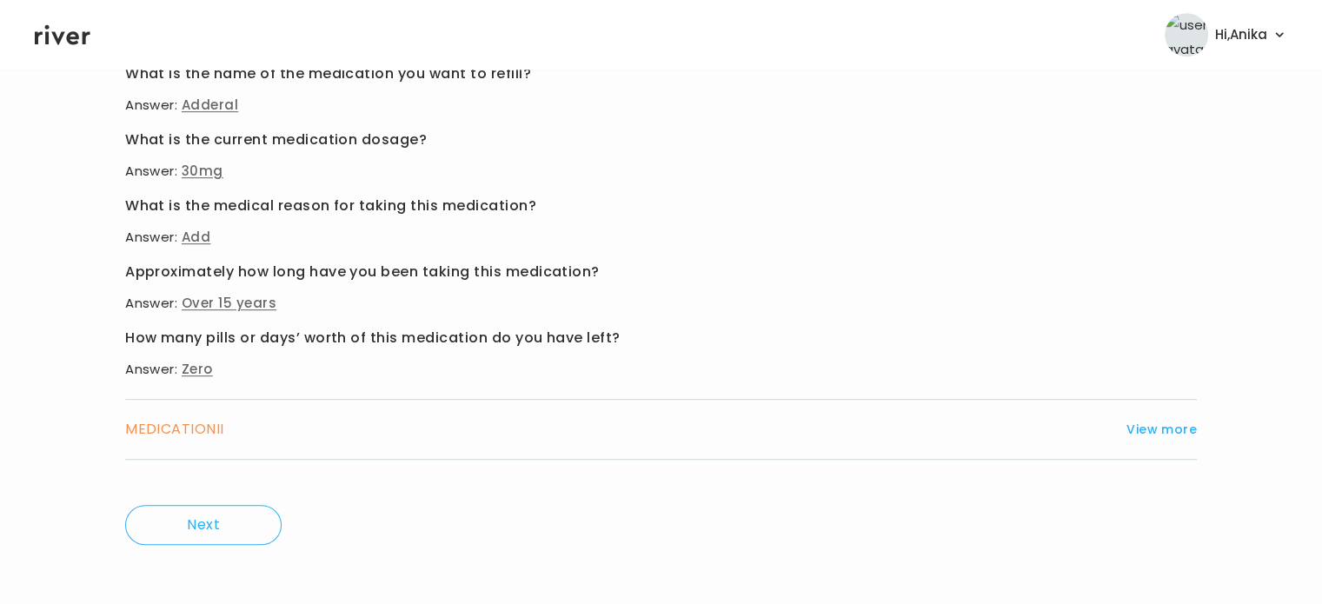
scroll to position [922, 0]
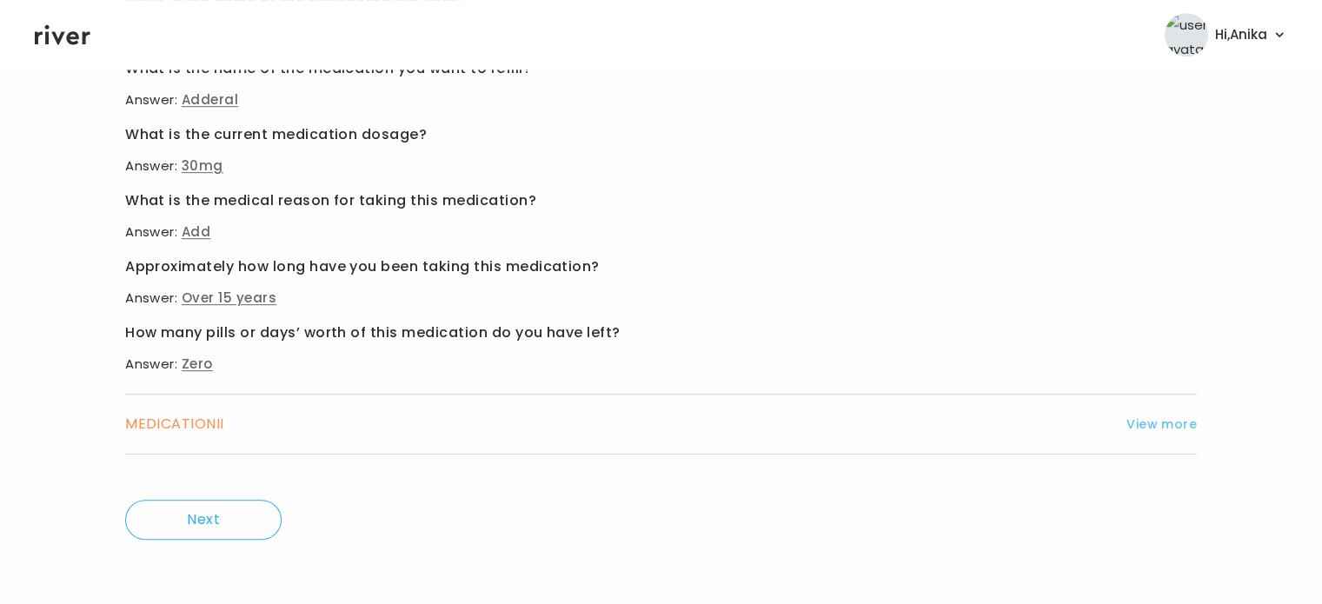
click at [1158, 431] on button "View more" at bounding box center [1162, 424] width 70 height 21
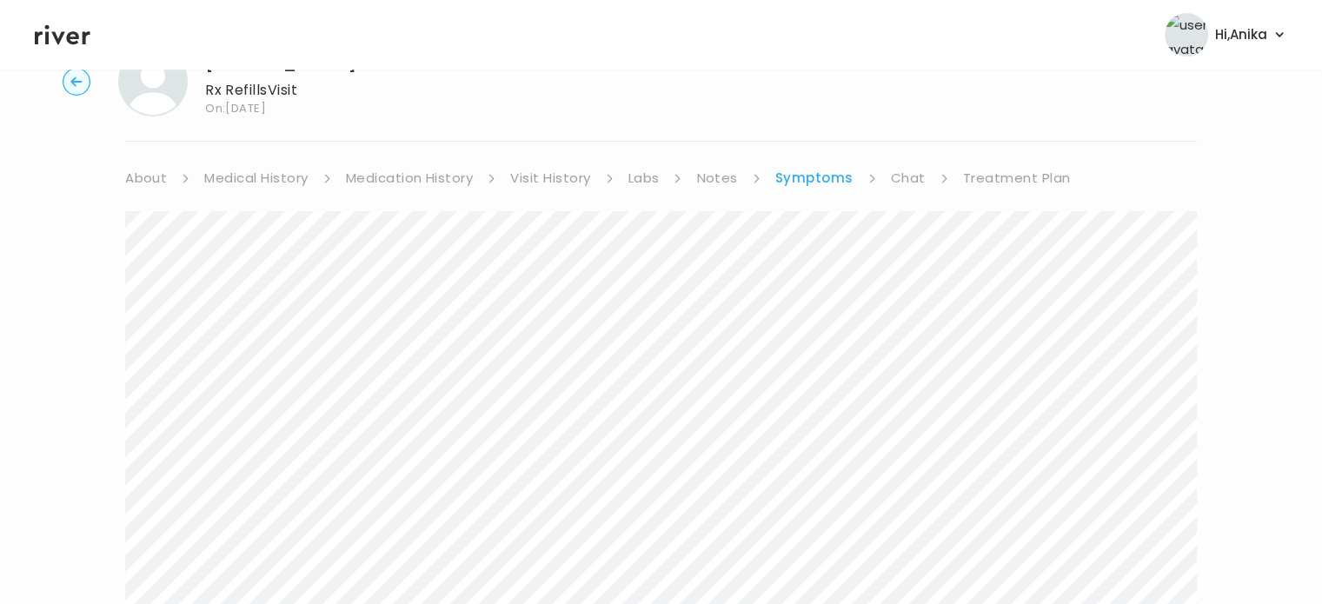
scroll to position [0, 0]
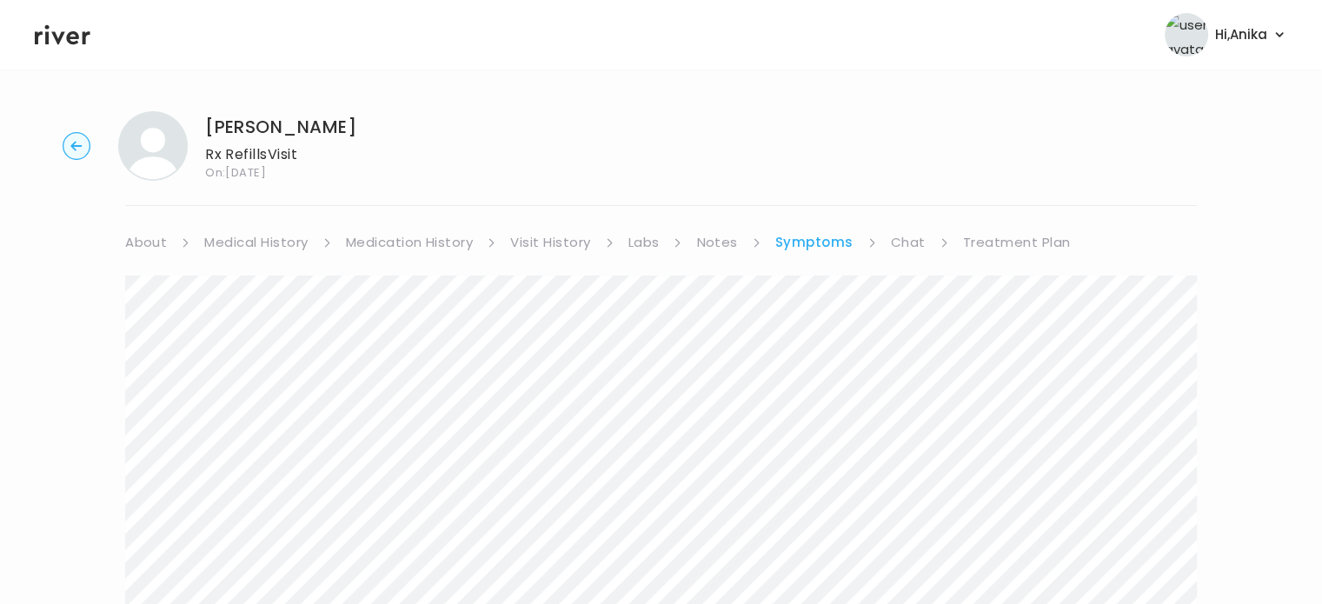
click at [1015, 243] on link "Treatment Plan" at bounding box center [1017, 242] width 108 height 24
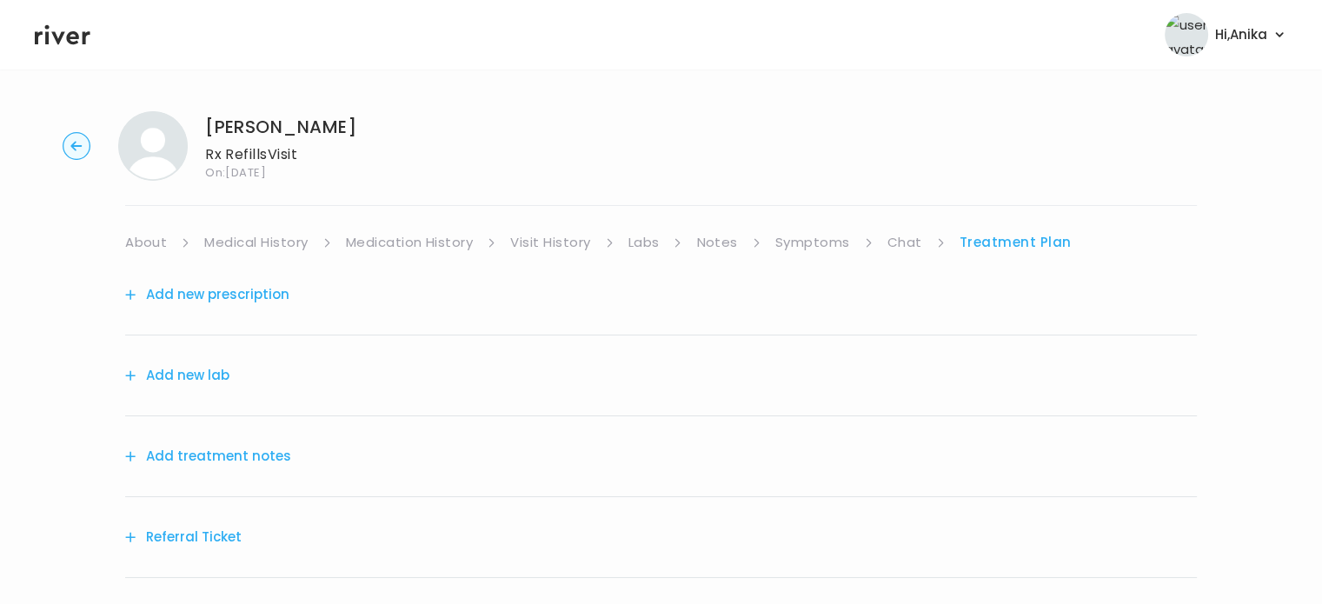
click at [270, 450] on button "Add treatment notes" at bounding box center [208, 456] width 166 height 24
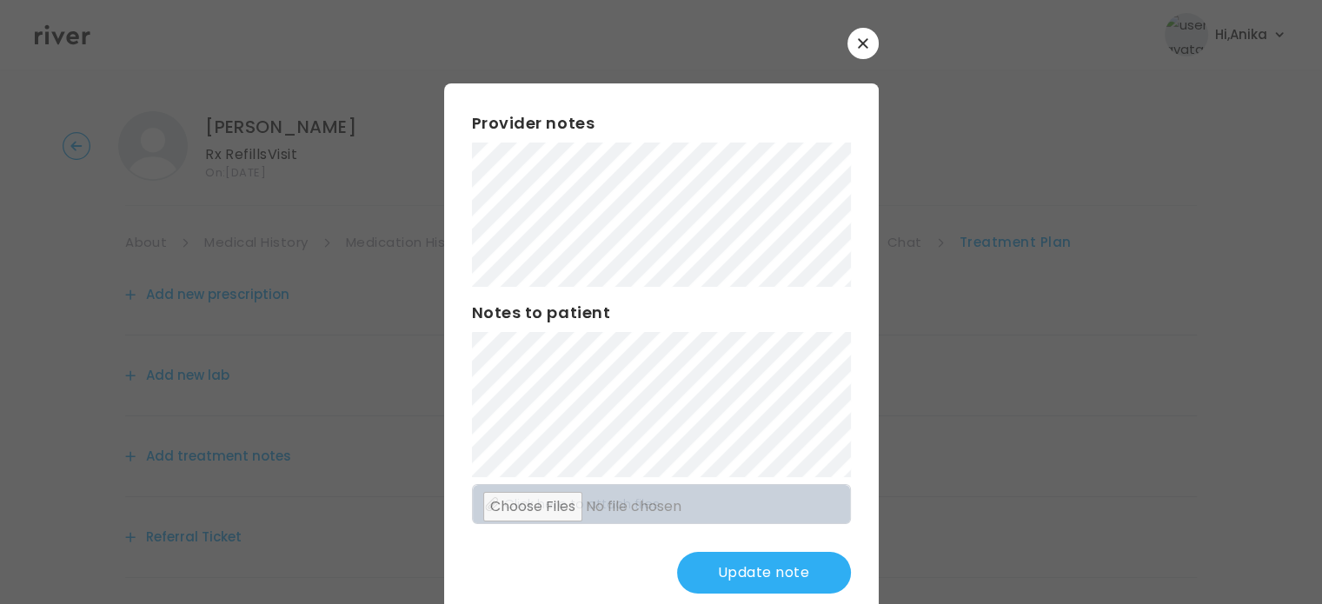
click at [569, 546] on div "Provider notes Notes to patient Click here to attach files Update note" at bounding box center [661, 352] width 435 height 538
click at [727, 568] on button "Update note" at bounding box center [764, 573] width 174 height 42
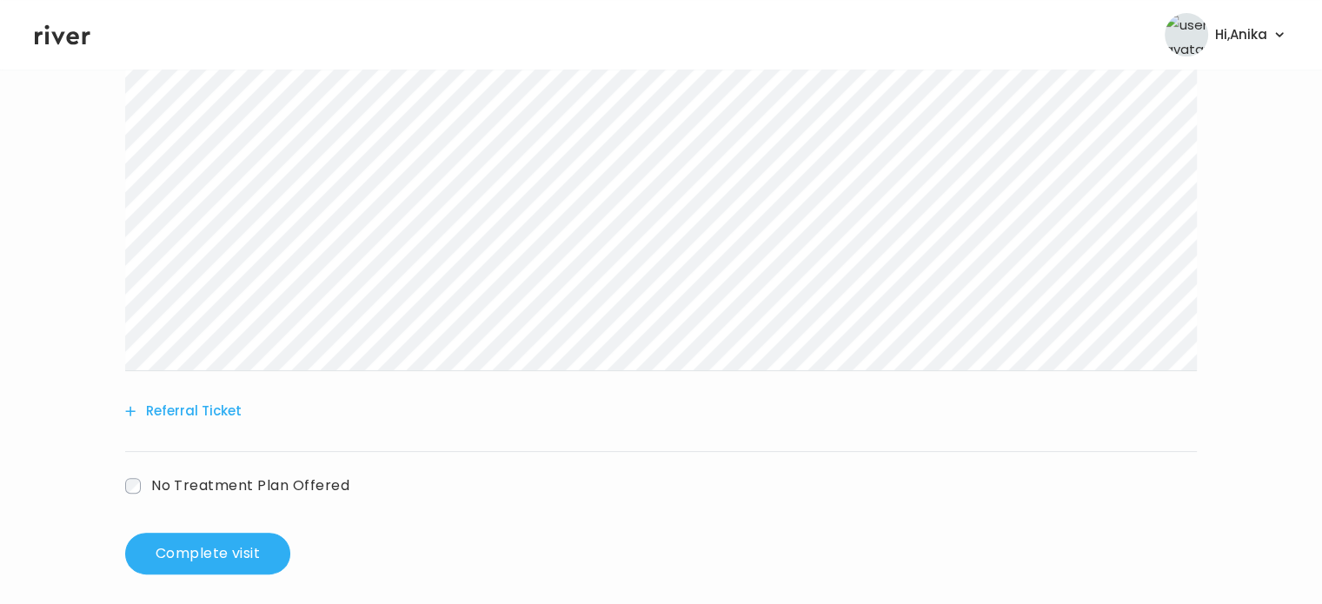
scroll to position [445, 0]
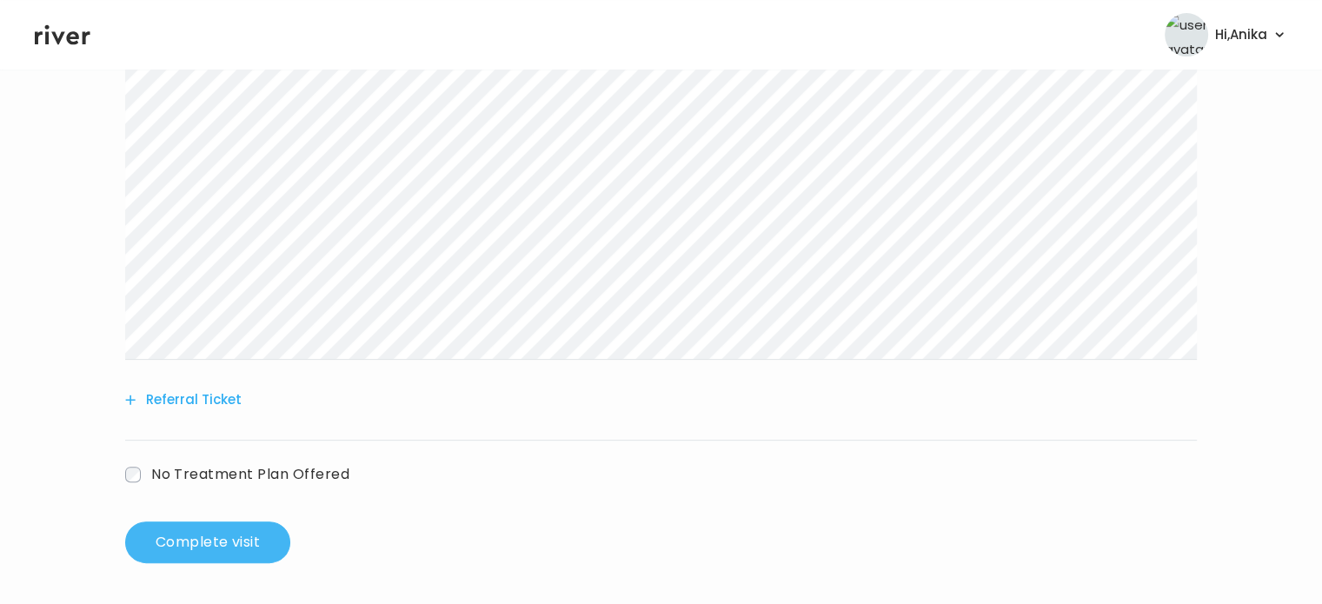
click at [261, 529] on button "Complete visit" at bounding box center [207, 543] width 165 height 42
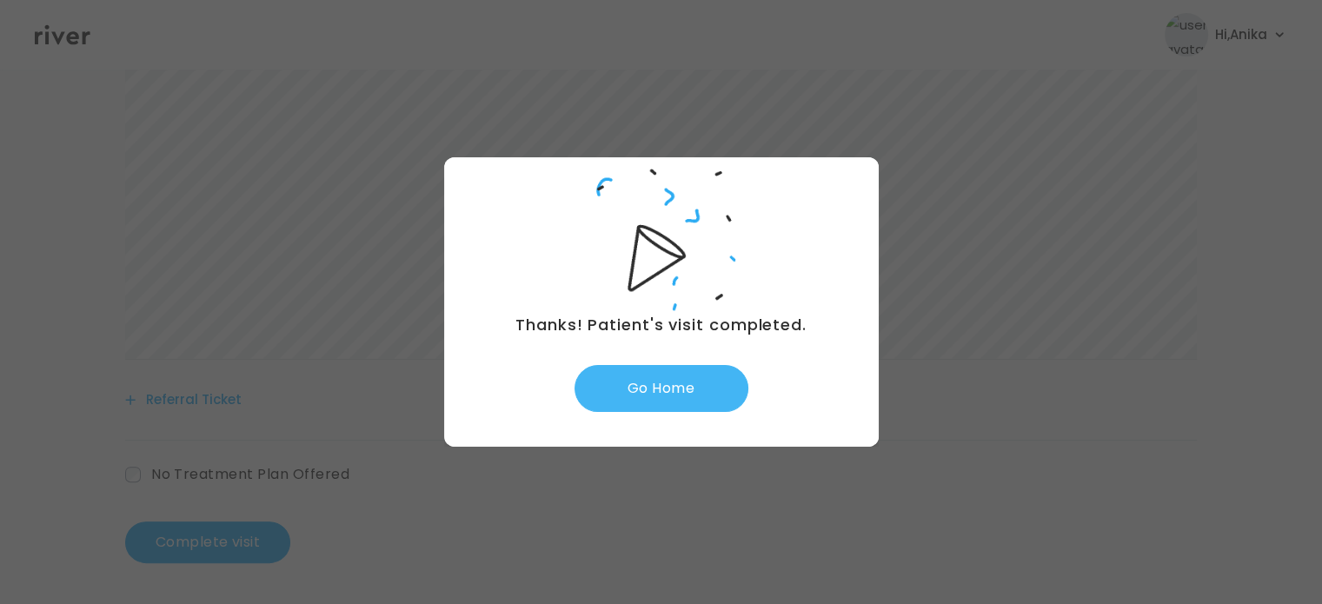
click at [675, 386] on button "Go Home" at bounding box center [662, 388] width 174 height 47
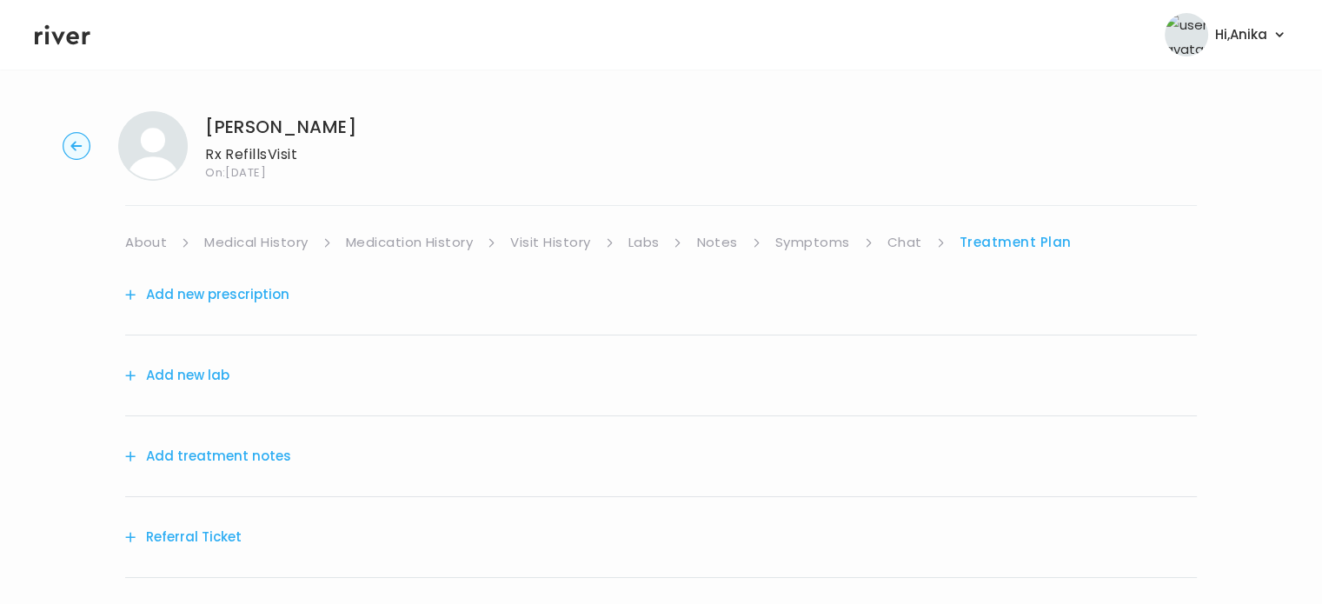
click at [250, 449] on button "Add treatment notes" at bounding box center [208, 456] width 166 height 24
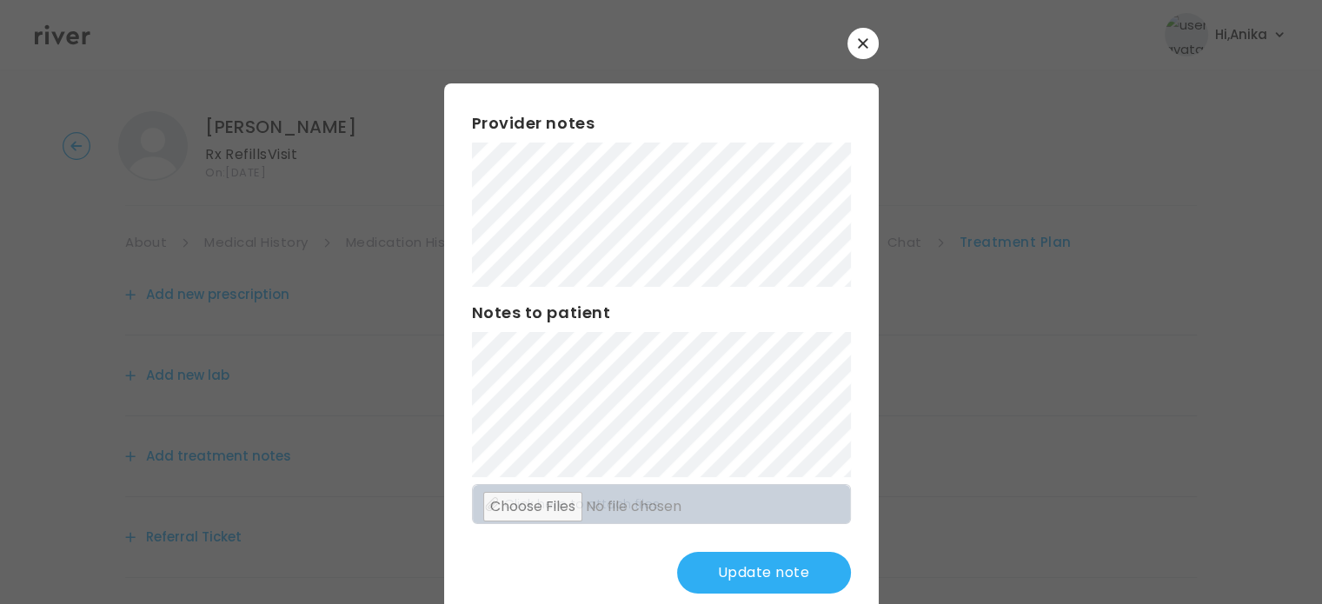
click at [726, 578] on button "Update note" at bounding box center [764, 573] width 174 height 42
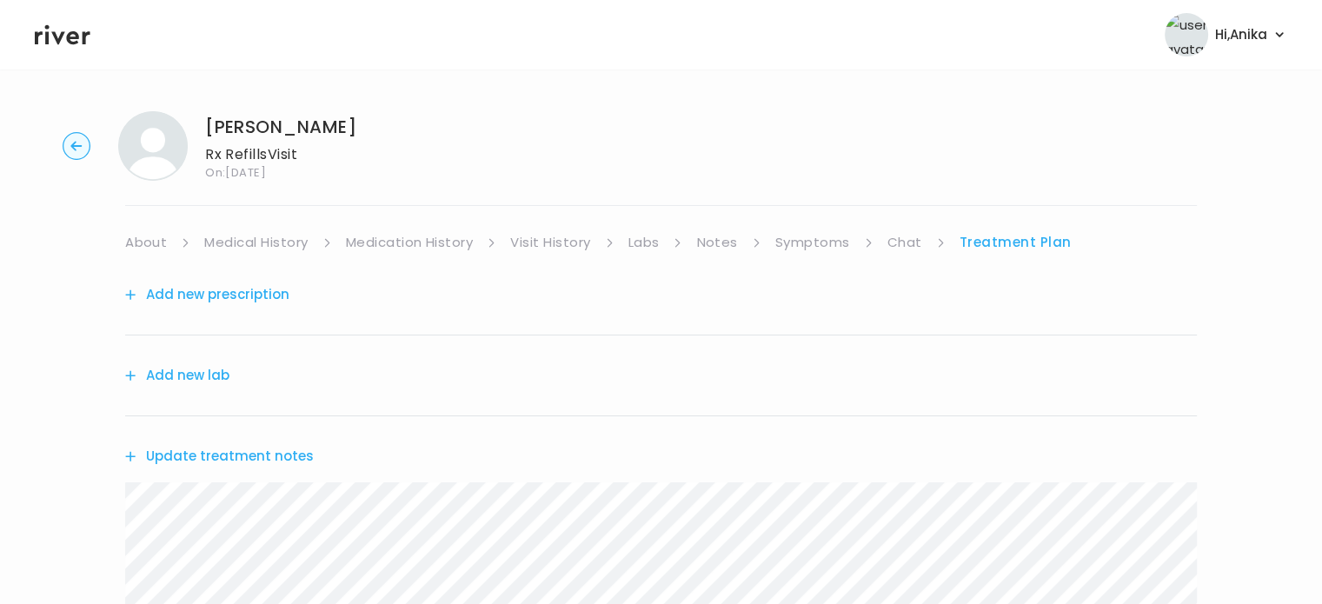
click at [259, 298] on button "Add new prescription" at bounding box center [207, 295] width 164 height 24
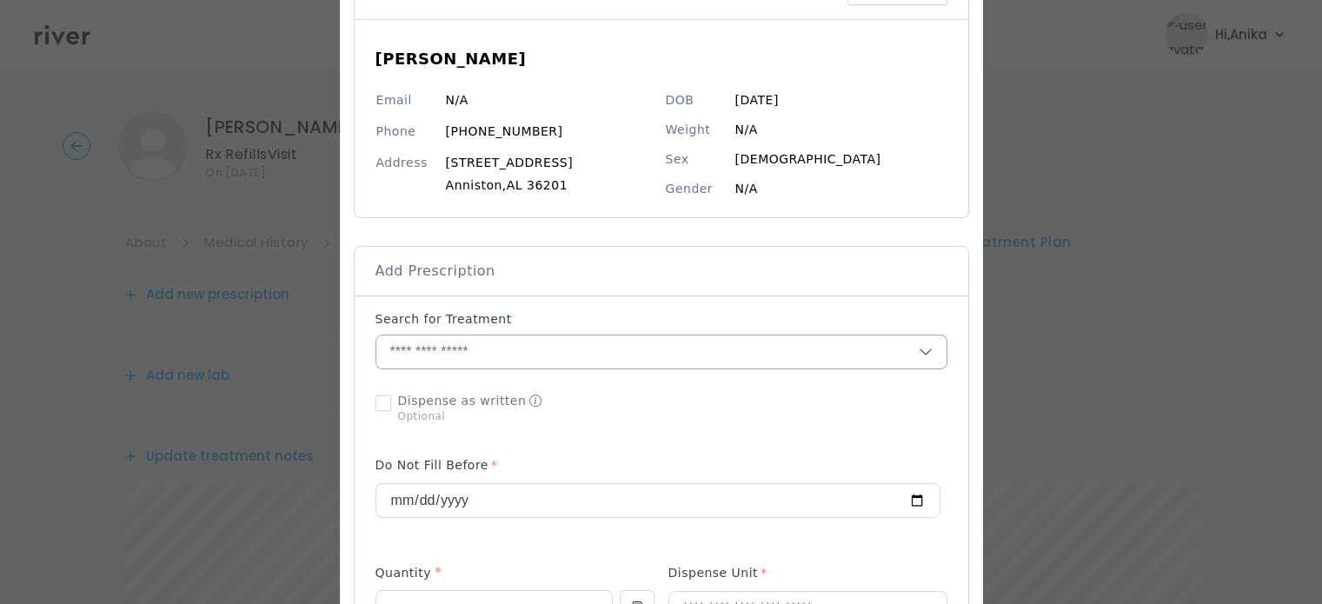
scroll to position [134, 0]
click at [553, 344] on input "text" at bounding box center [647, 349] width 542 height 33
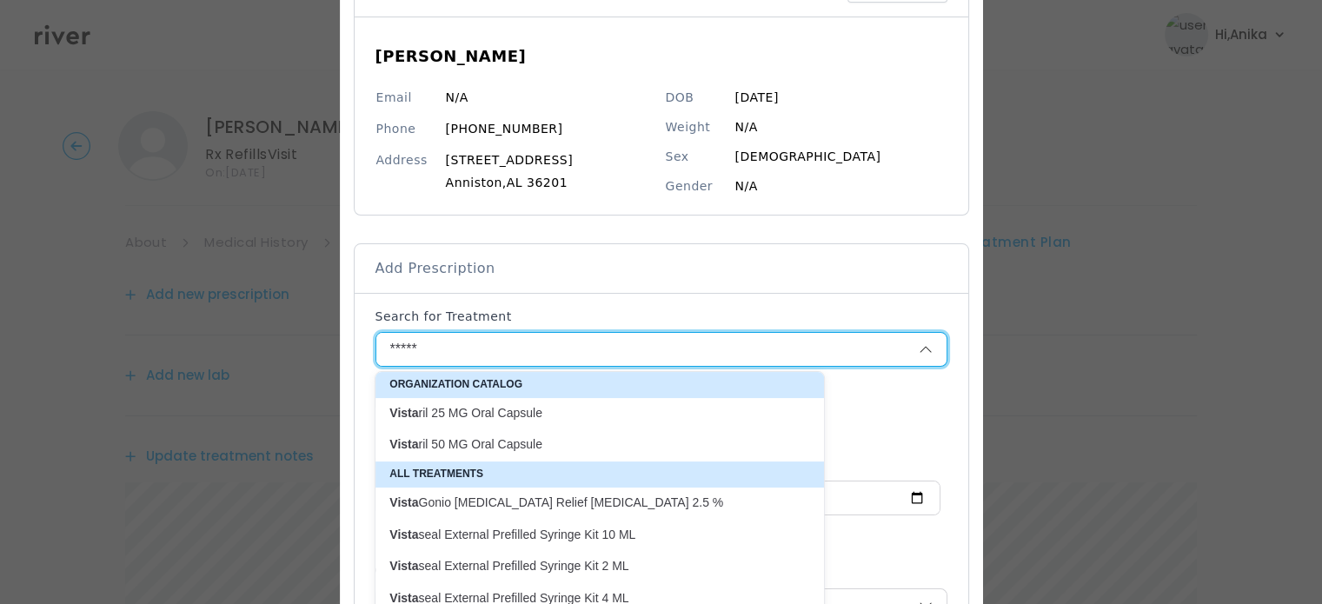
click at [502, 413] on p "Vista ril 25 MG Oral Capsule" at bounding box center [589, 413] width 400 height 17
type input "**********"
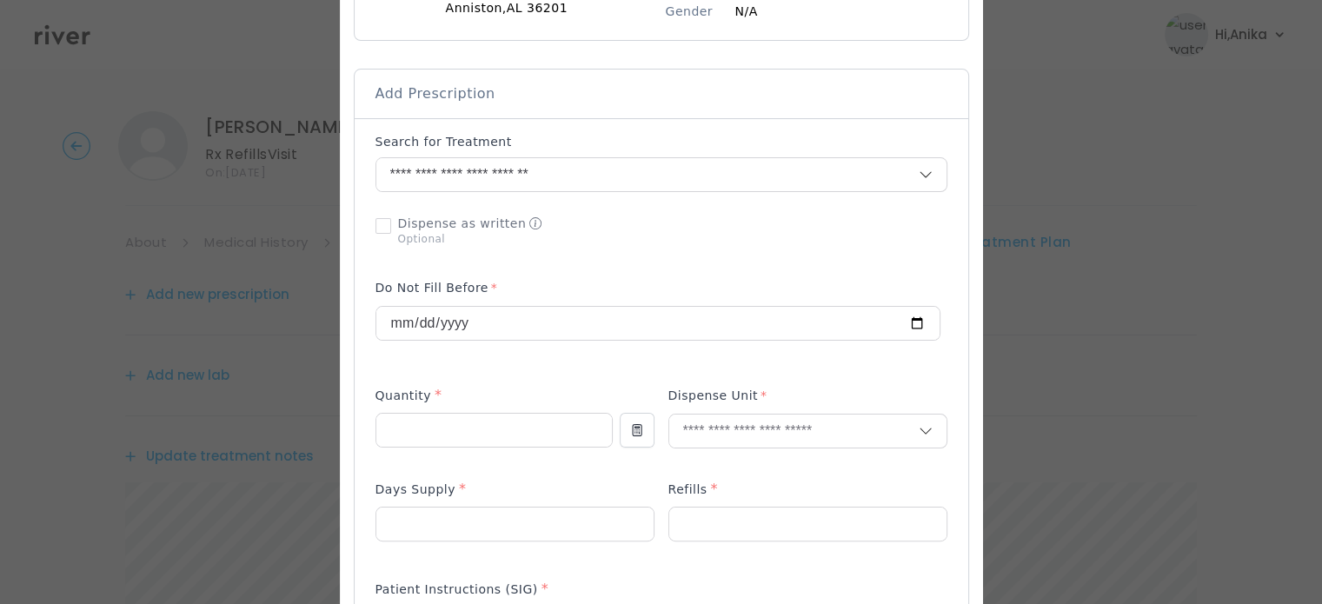
scroll to position [311, 0]
click at [502, 436] on input "number" at bounding box center [494, 427] width 236 height 33
type input "**"
click at [706, 446] on div "Dispense Unit" at bounding box center [808, 424] width 279 height 83
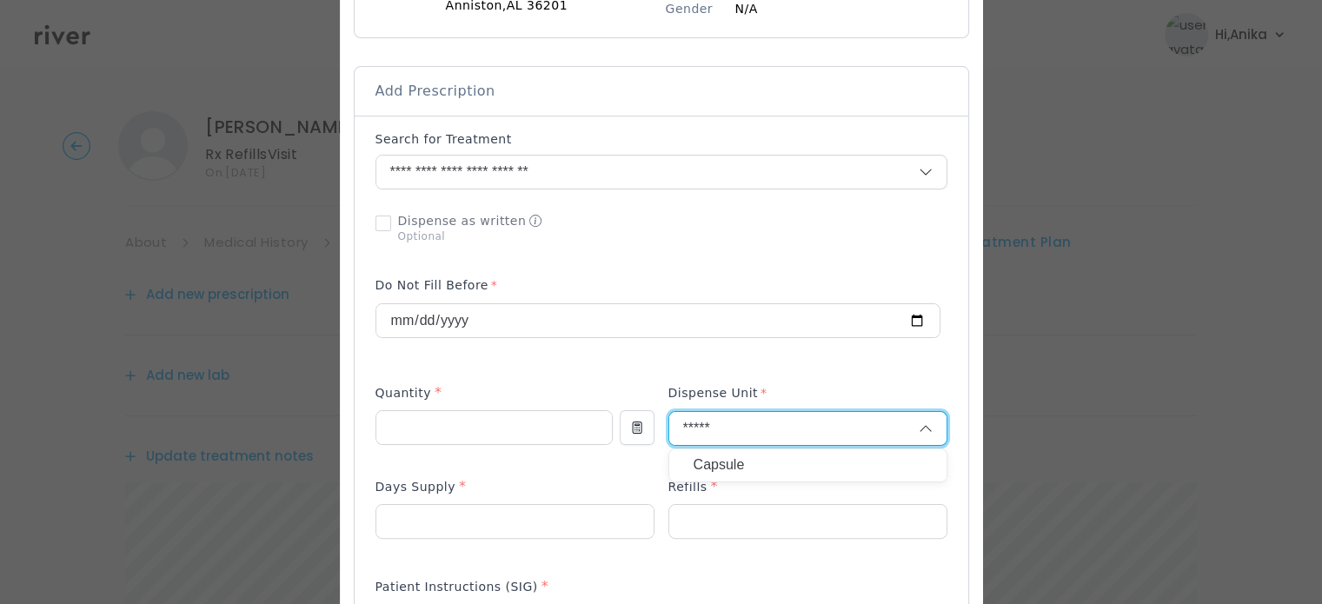
type input "*****"
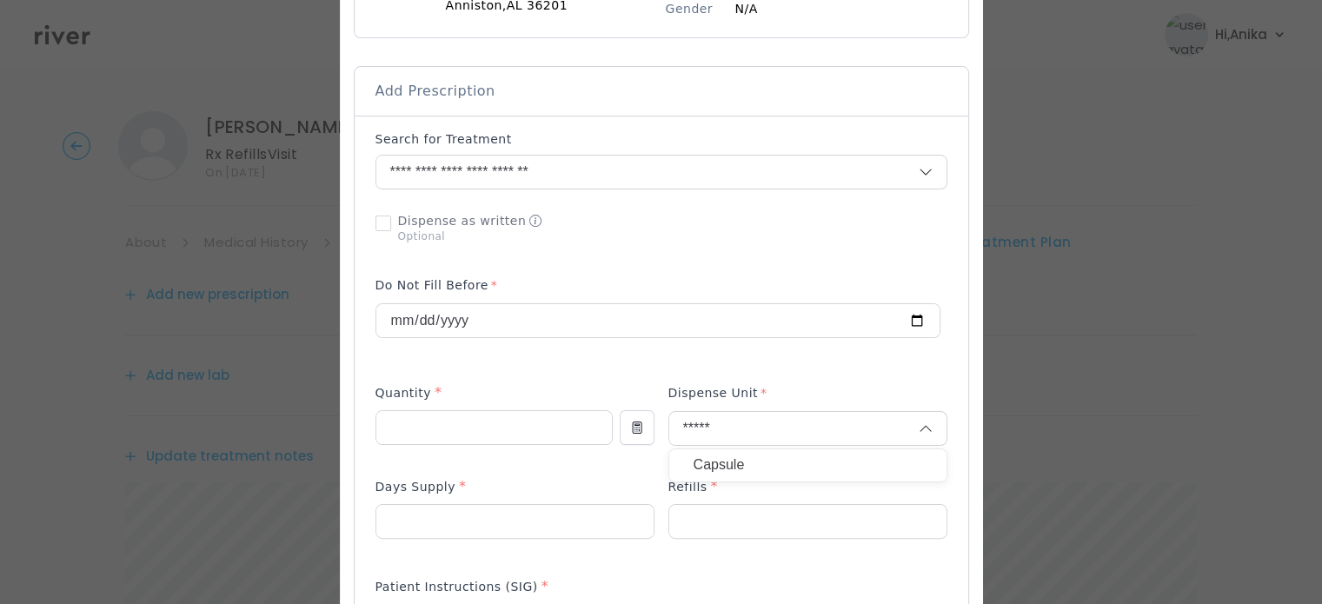
click at [708, 460] on p "Capsule" at bounding box center [808, 465] width 229 height 25
click at [528, 516] on input "number" at bounding box center [514, 521] width 277 height 33
type input "**"
click at [721, 508] on input "number" at bounding box center [807, 521] width 277 height 33
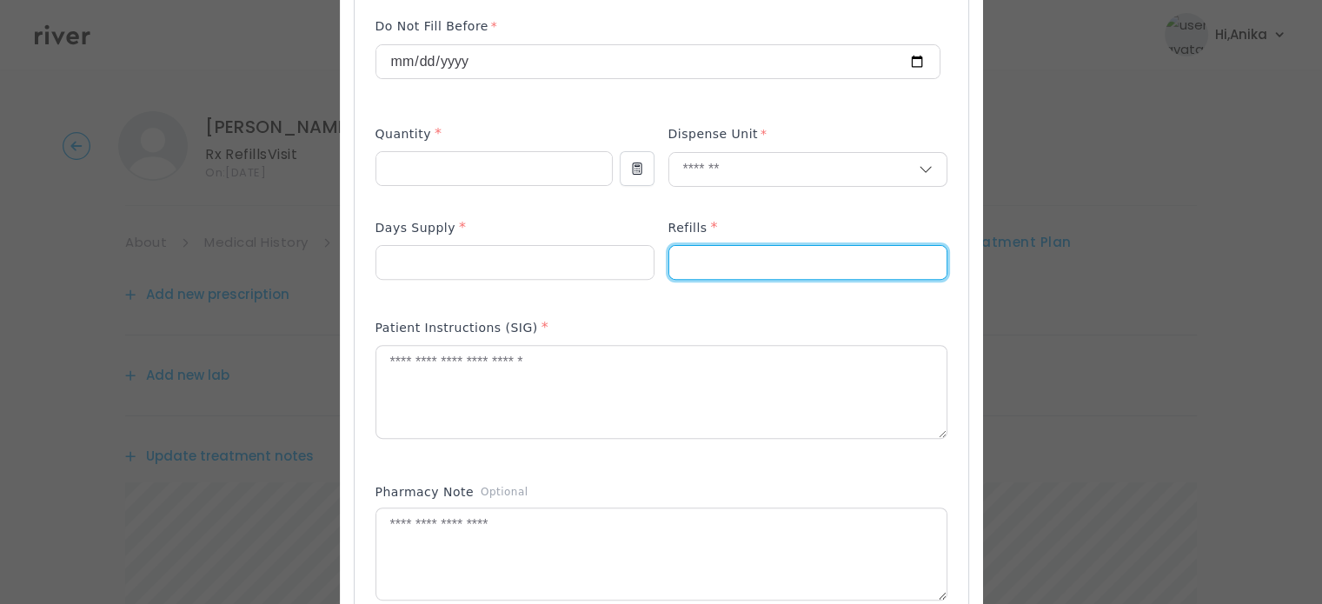
scroll to position [580, 0]
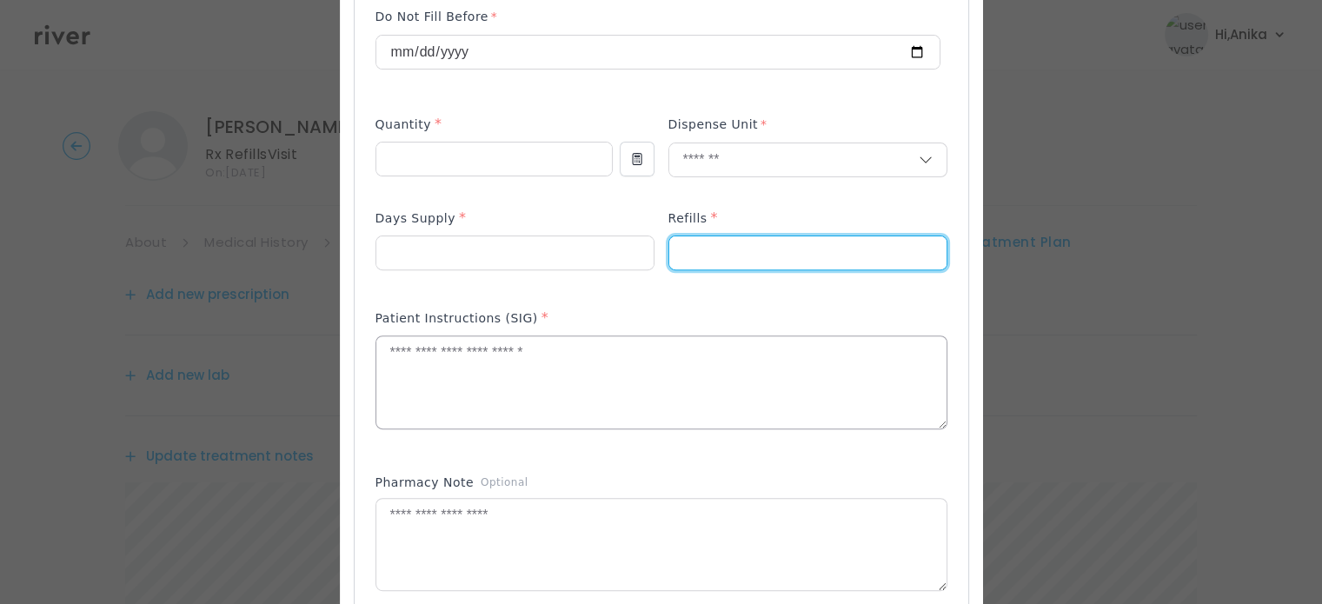
type input "*"
click at [654, 375] on textarea at bounding box center [661, 382] width 570 height 92
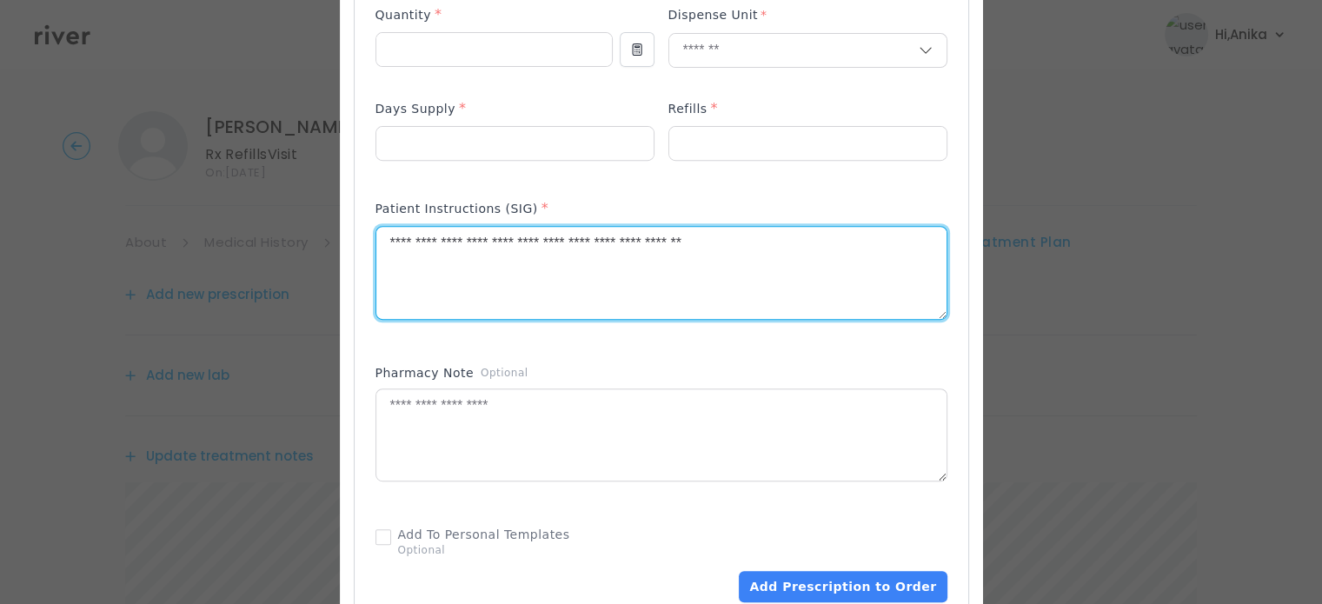
scroll to position [711, 0]
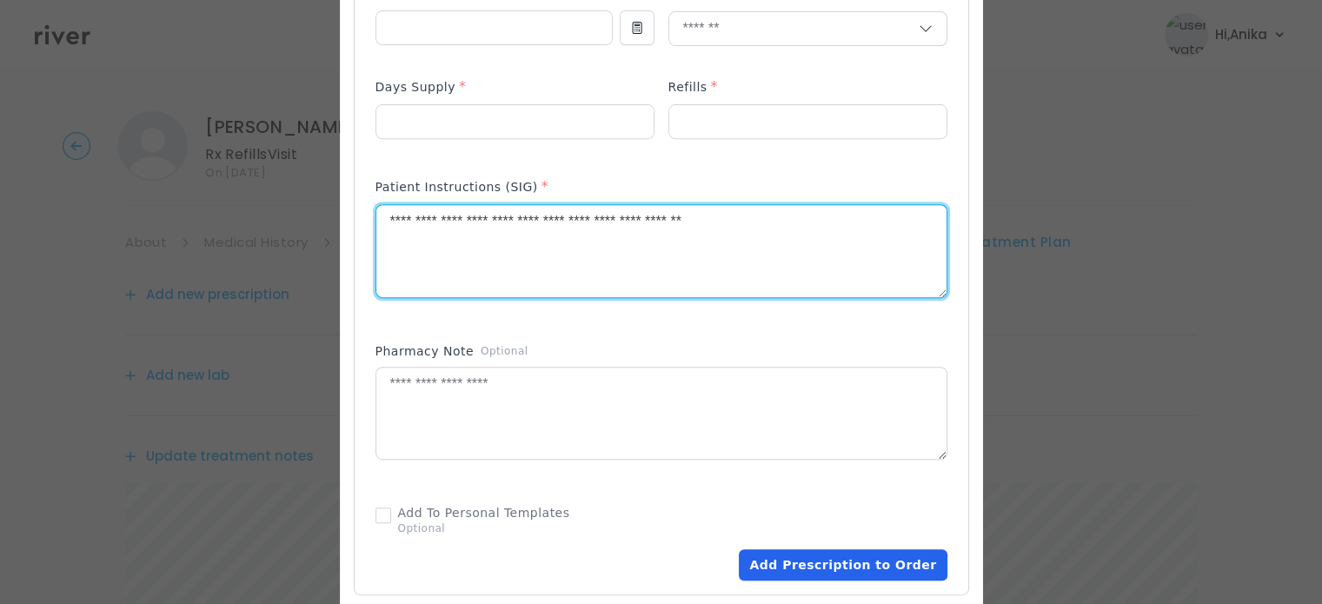
type textarea "**********"
click at [796, 560] on button "Add Prescription to Order" at bounding box center [843, 564] width 208 height 31
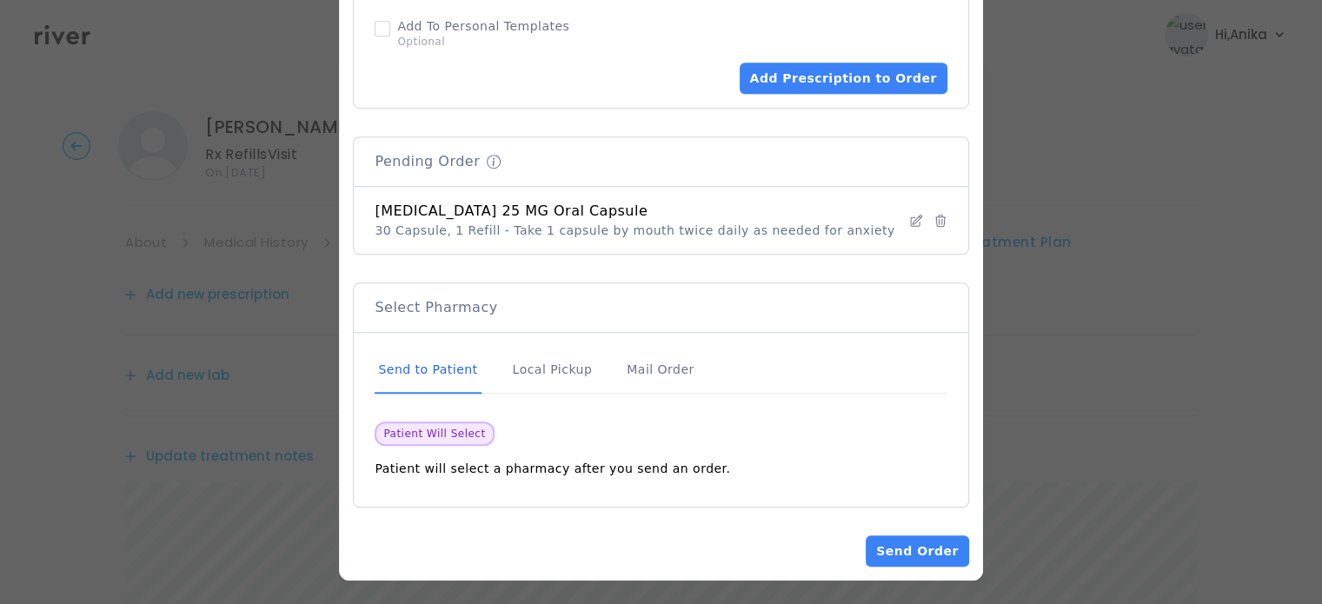
scroll to position [1199, 0]
click at [893, 538] on button "Send Order" at bounding box center [917, 550] width 103 height 31
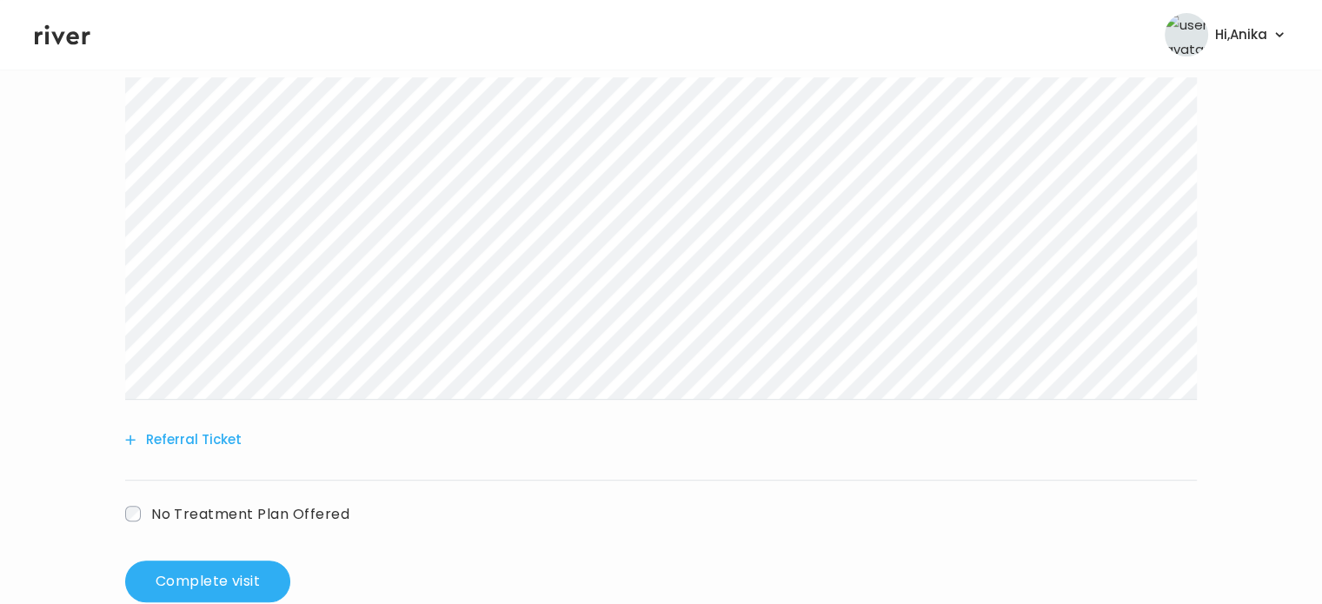
scroll to position [622, 0]
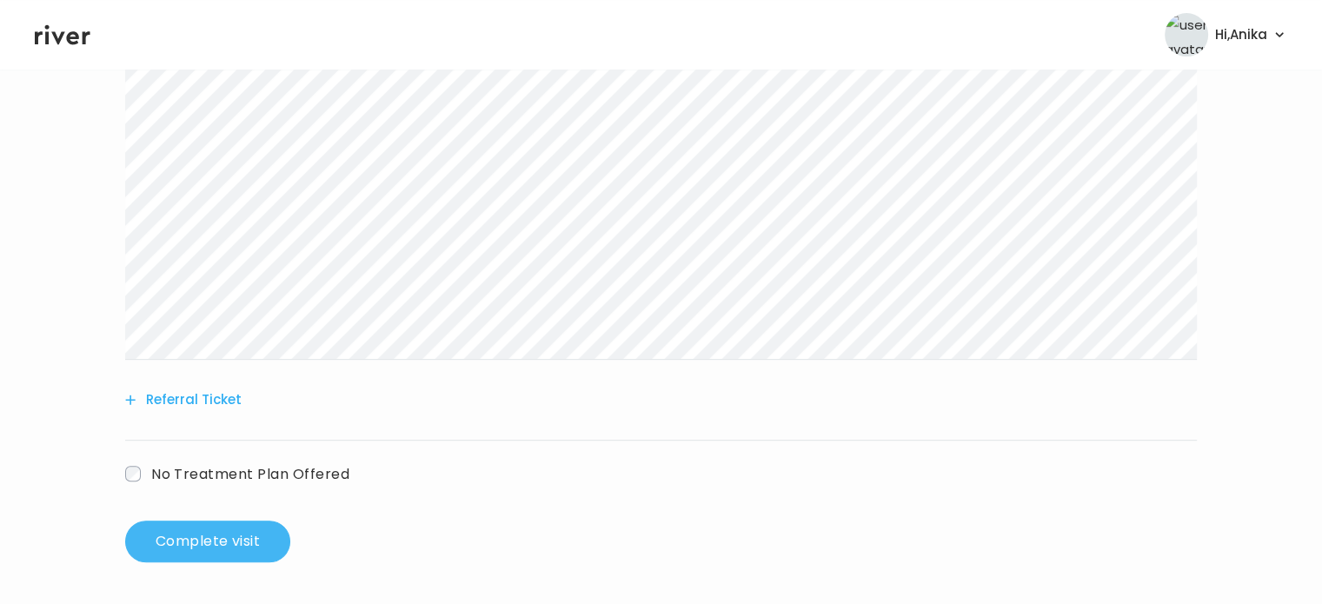
click at [229, 531] on button "Complete visit" at bounding box center [207, 542] width 165 height 42
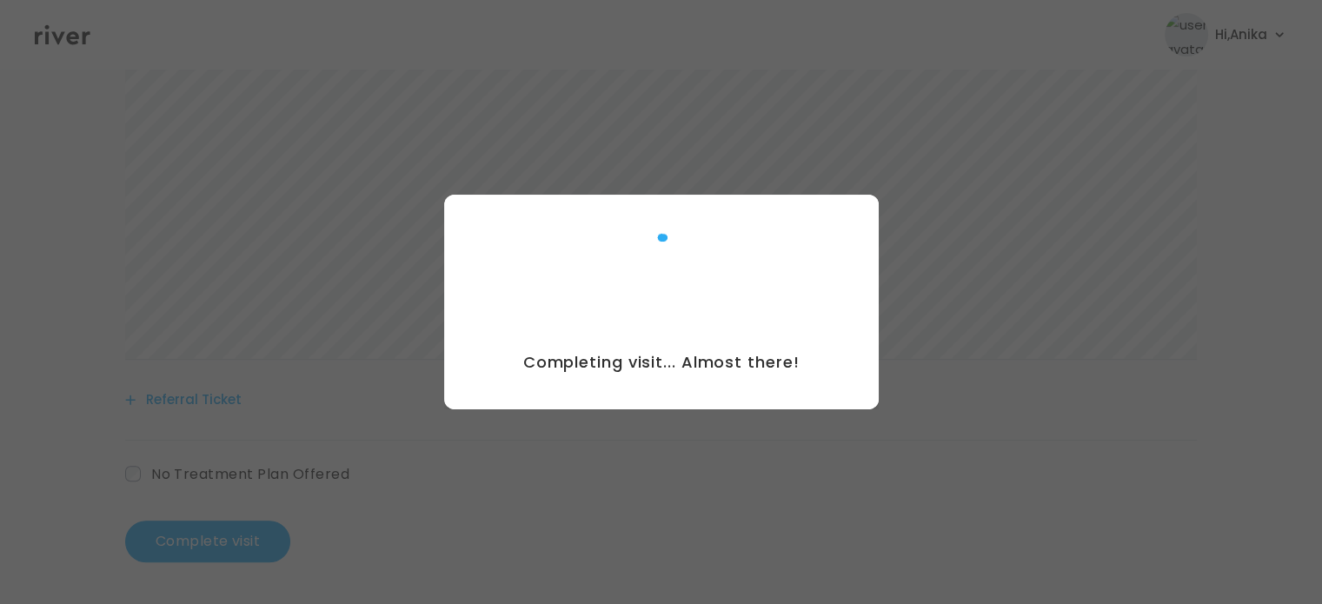
click at [746, 50] on div at bounding box center [661, 302] width 1322 height 604
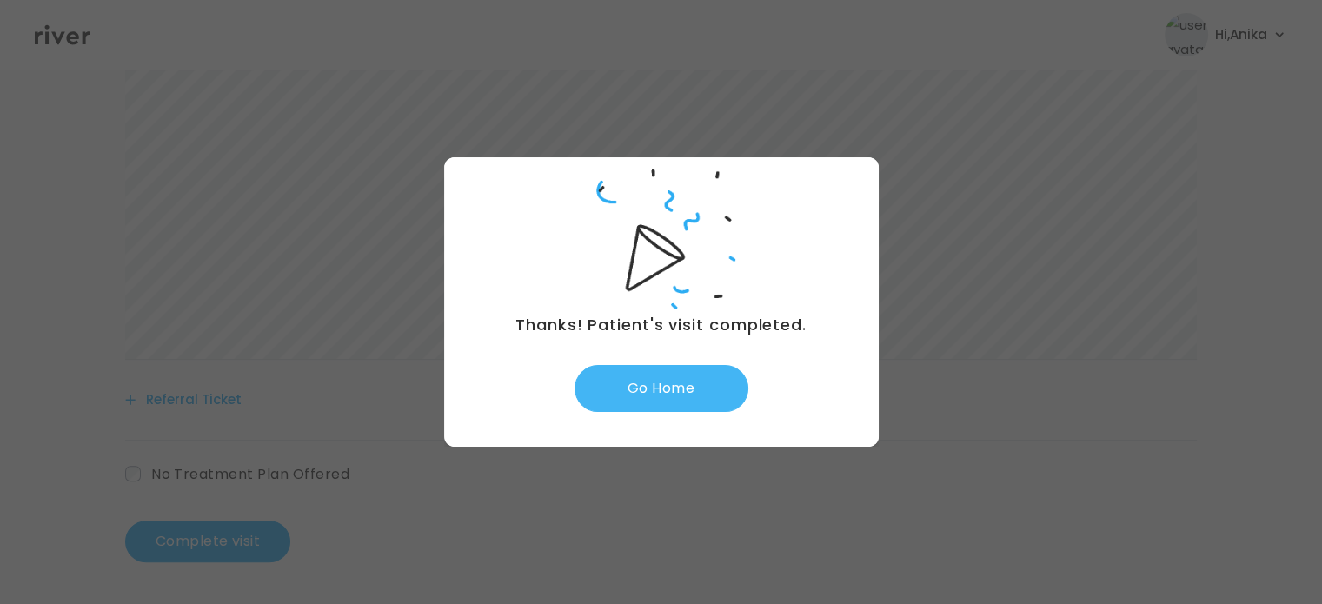
click at [671, 392] on button "Go Home" at bounding box center [662, 388] width 174 height 47
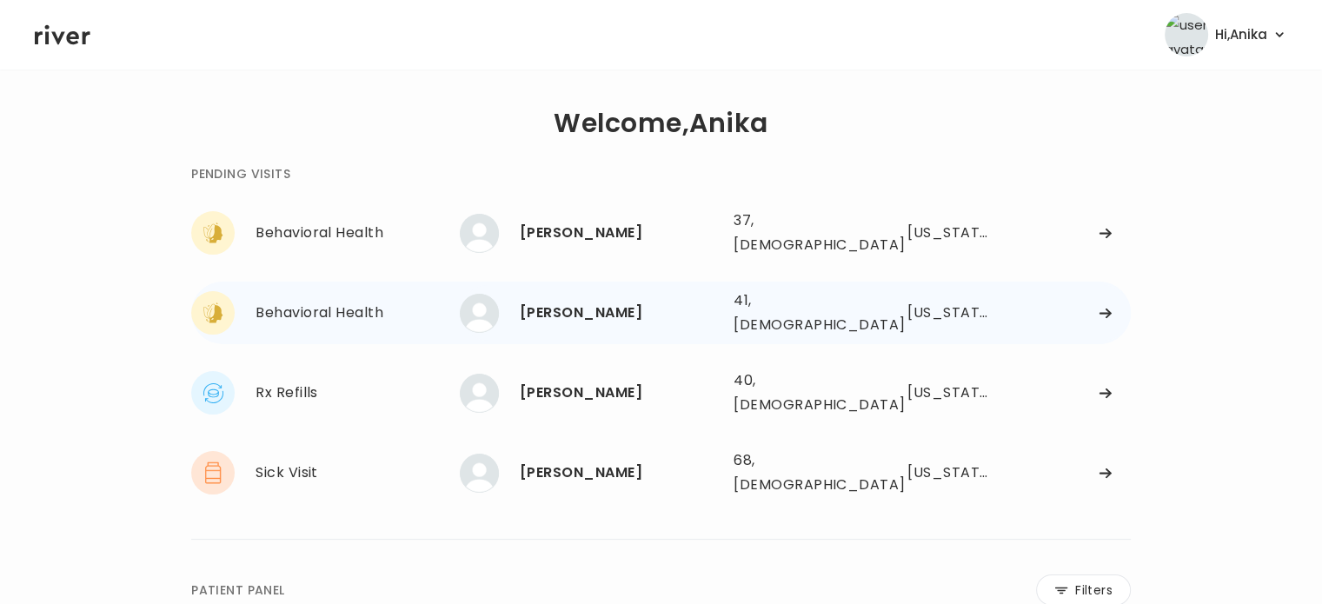
click at [578, 294] on div "SEAN QUINN 41, Male See more" at bounding box center [590, 313] width 260 height 39
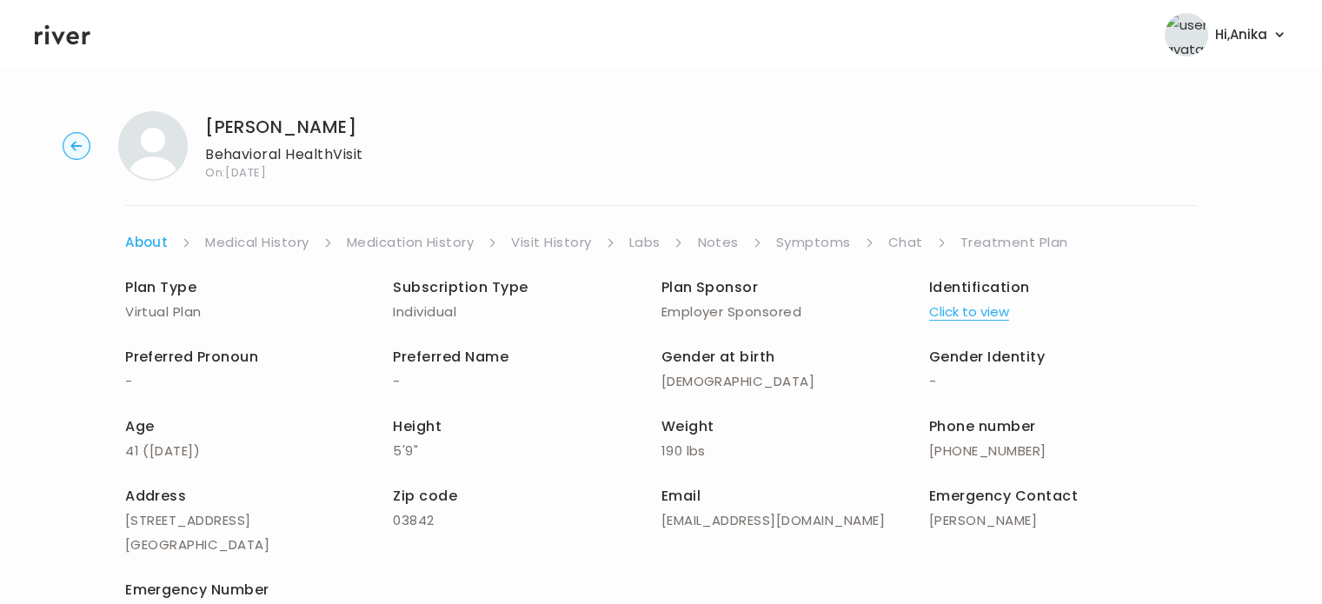
click at [1005, 295] on span "Identification" at bounding box center [979, 287] width 101 height 20
click at [997, 315] on button "Click to view" at bounding box center [969, 312] width 80 height 24
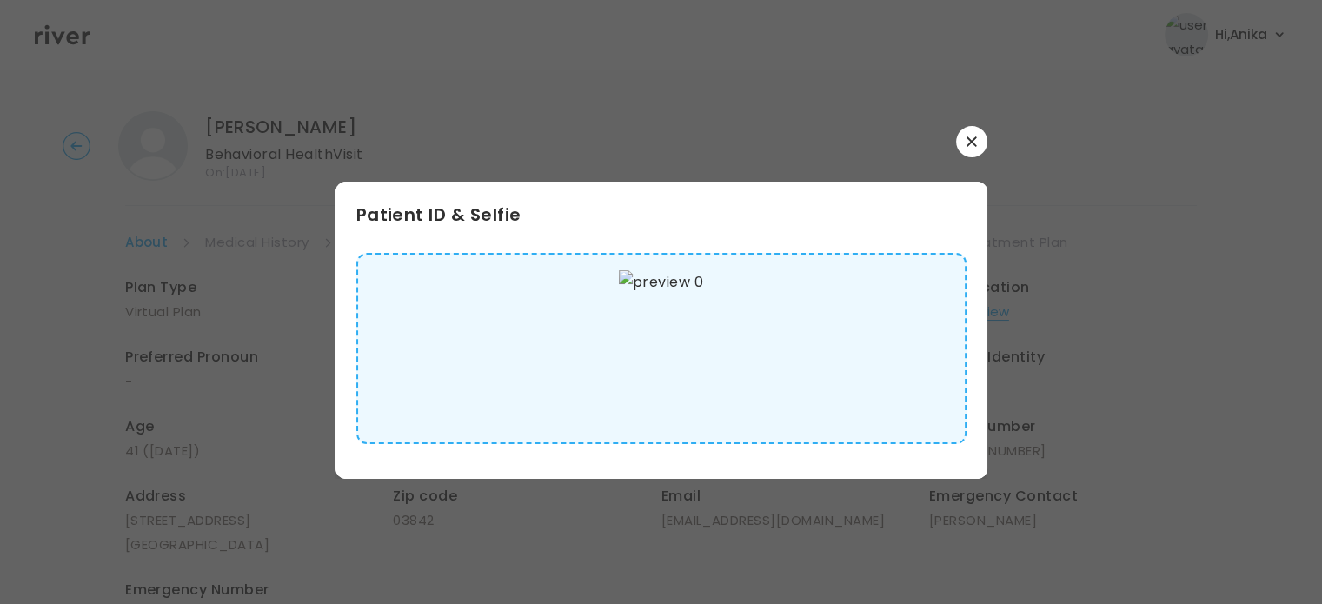
click at [967, 146] on button "button" at bounding box center [971, 141] width 31 height 31
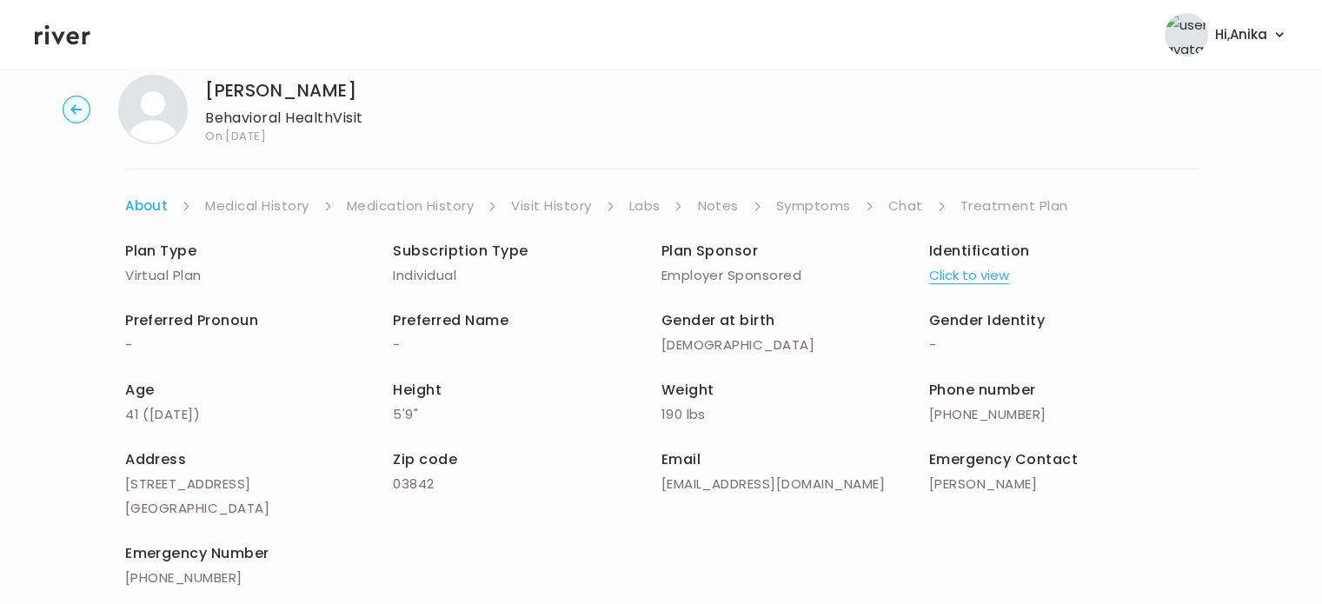
scroll to position [21, 0]
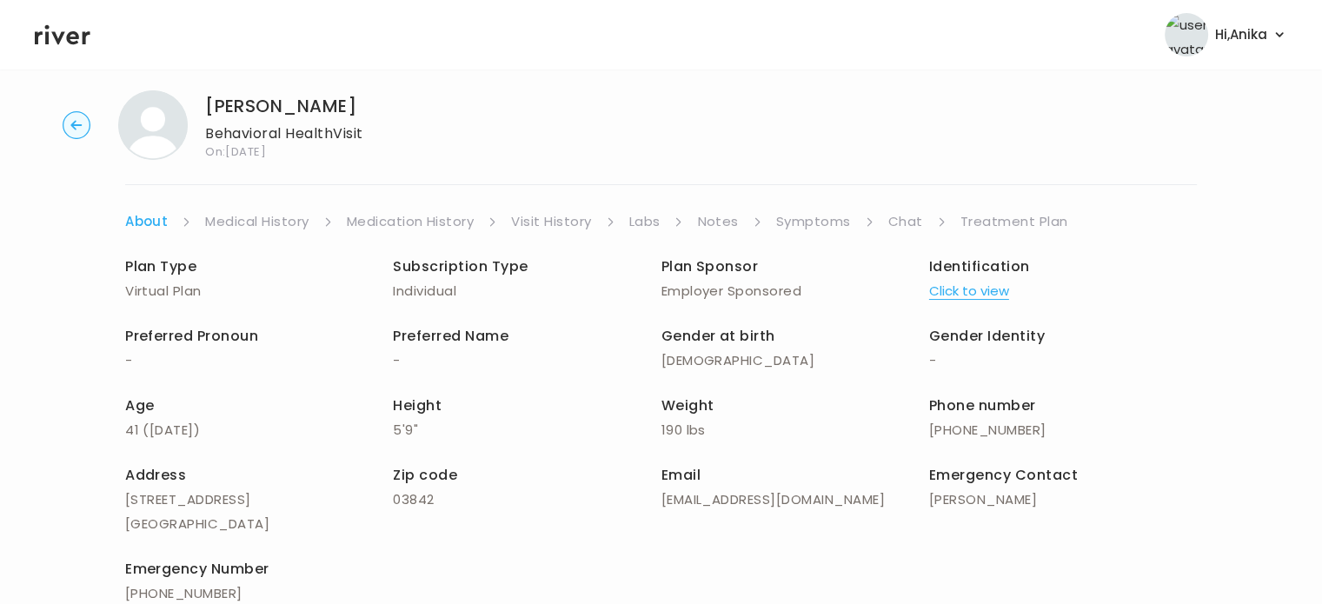
click at [282, 225] on link "Medical History" at bounding box center [256, 222] width 103 height 24
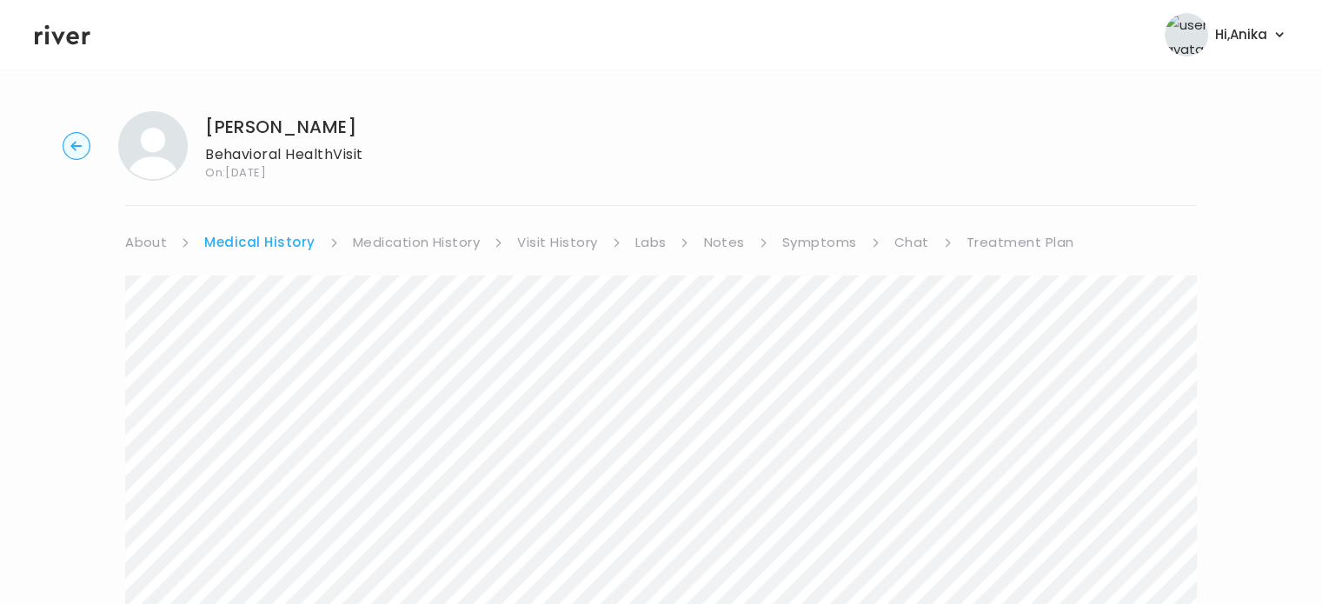
click at [414, 238] on link "Medication History" at bounding box center [417, 242] width 128 height 24
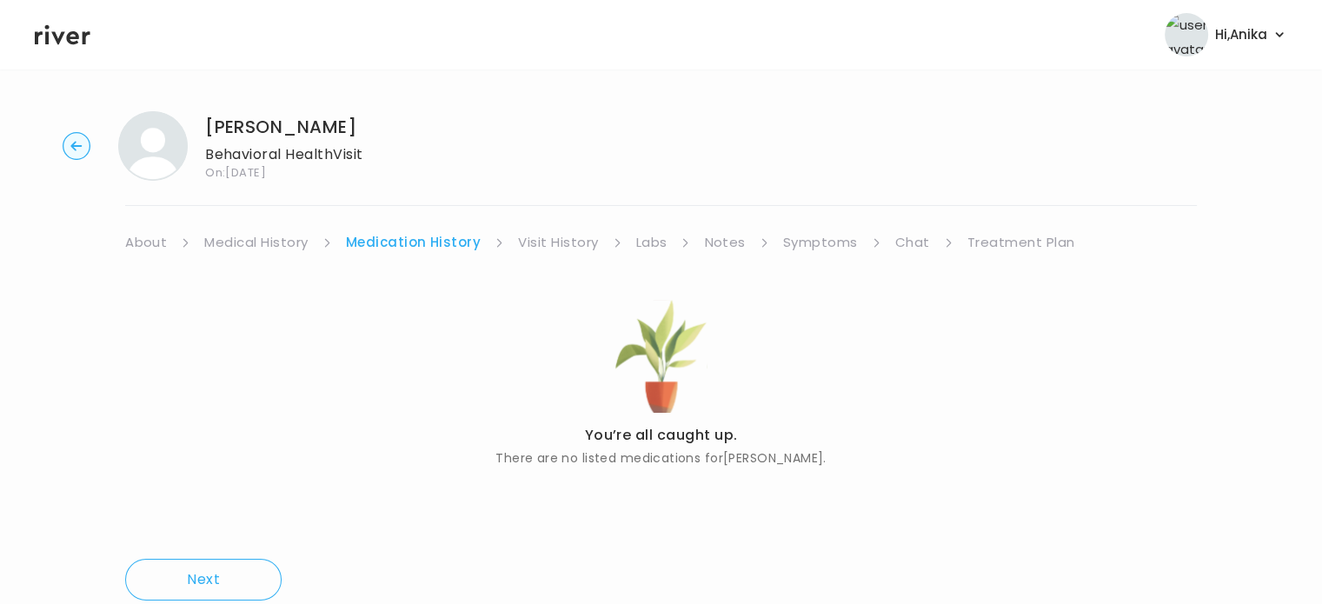
click at [551, 242] on link "Visit History" at bounding box center [558, 242] width 80 height 24
click at [650, 239] on link "Labs" at bounding box center [650, 242] width 31 height 24
click at [710, 239] on link "Notes" at bounding box center [719, 242] width 41 height 24
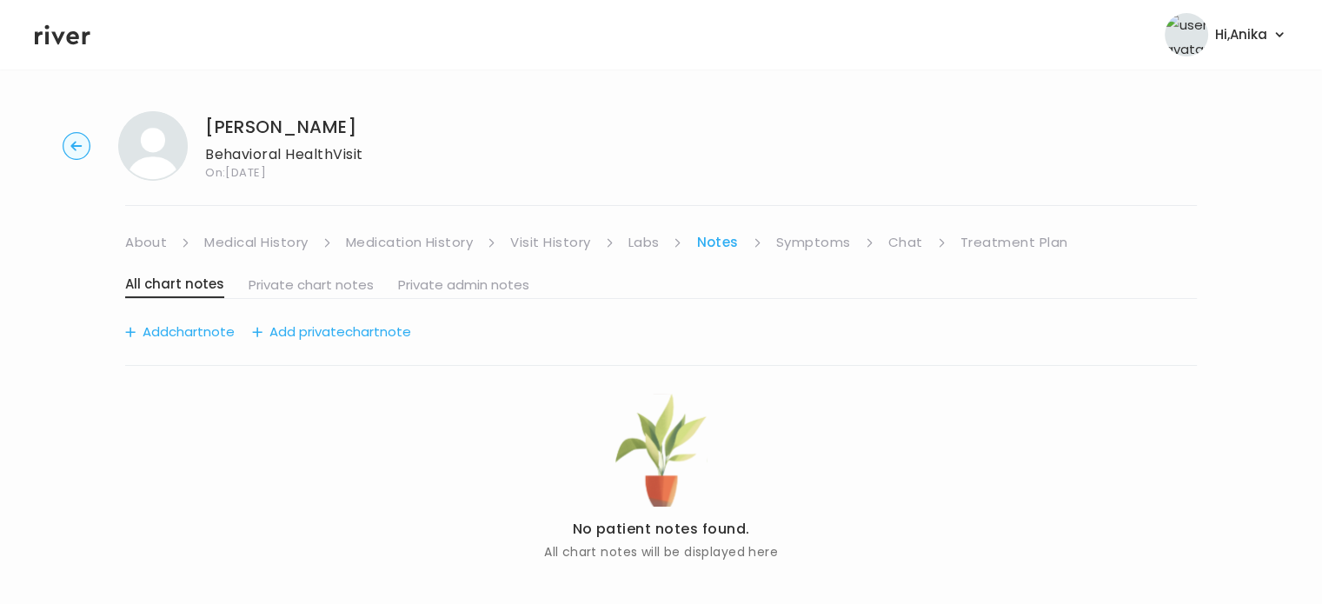
click at [815, 237] on link "Symptoms" at bounding box center [813, 242] width 75 height 24
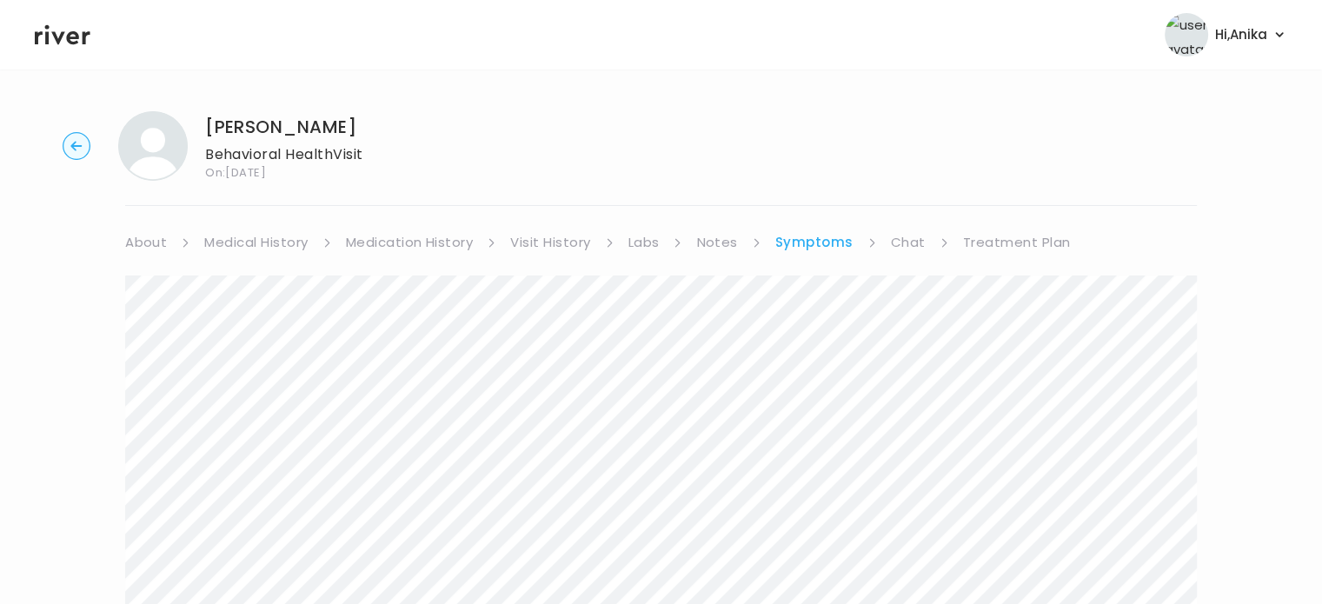
click at [904, 244] on link "Chat" at bounding box center [908, 242] width 35 height 24
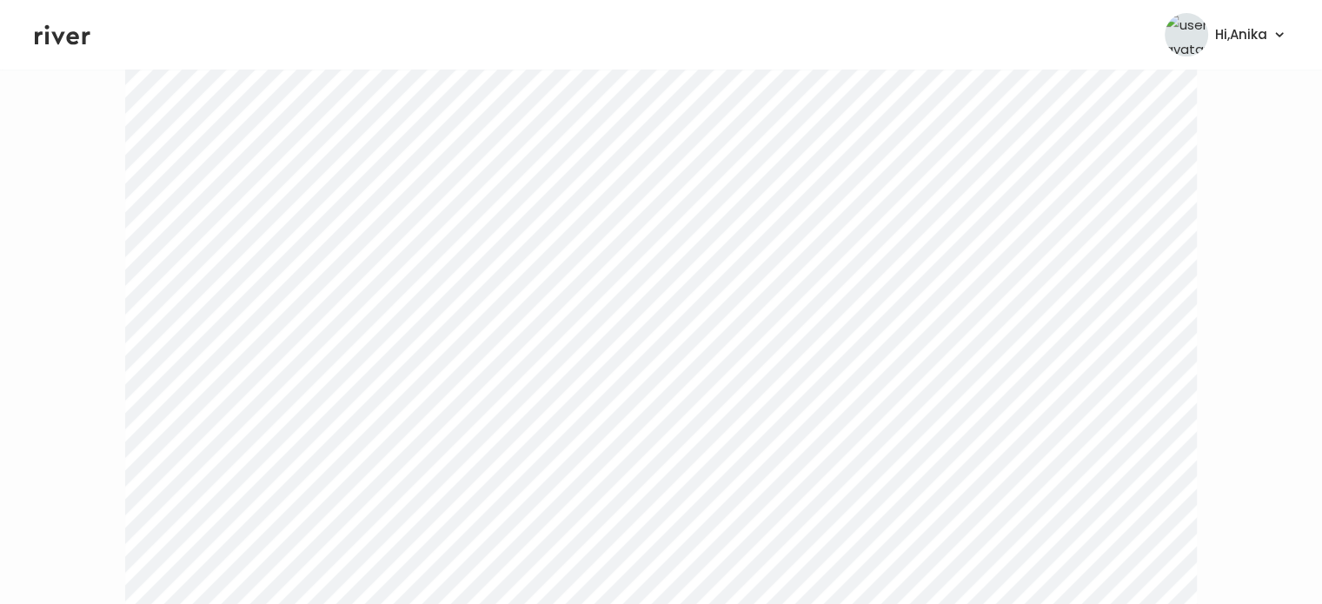
scroll to position [562, 0]
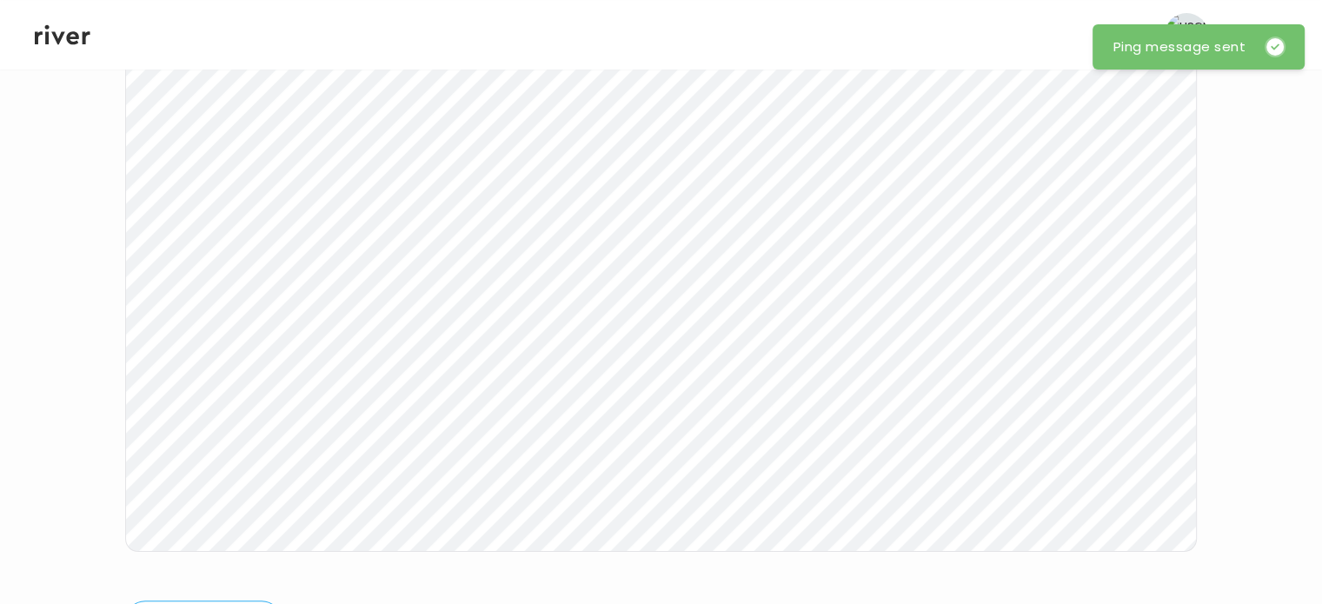
scroll to position [129, 0]
click at [71, 37] on icon at bounding box center [63, 35] width 56 height 20
